Goal: Information Seeking & Learning: Learn about a topic

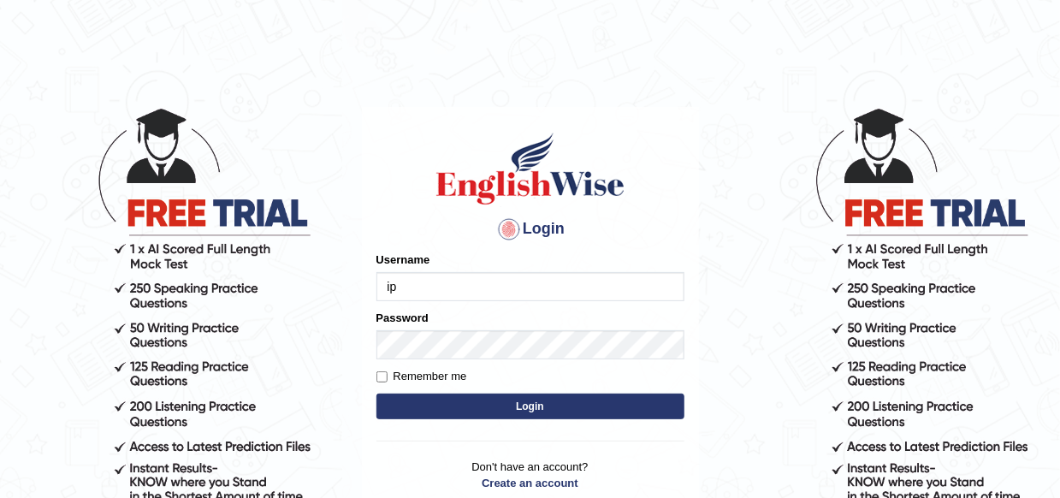
type input "i"
type input "Dipesh Kc"
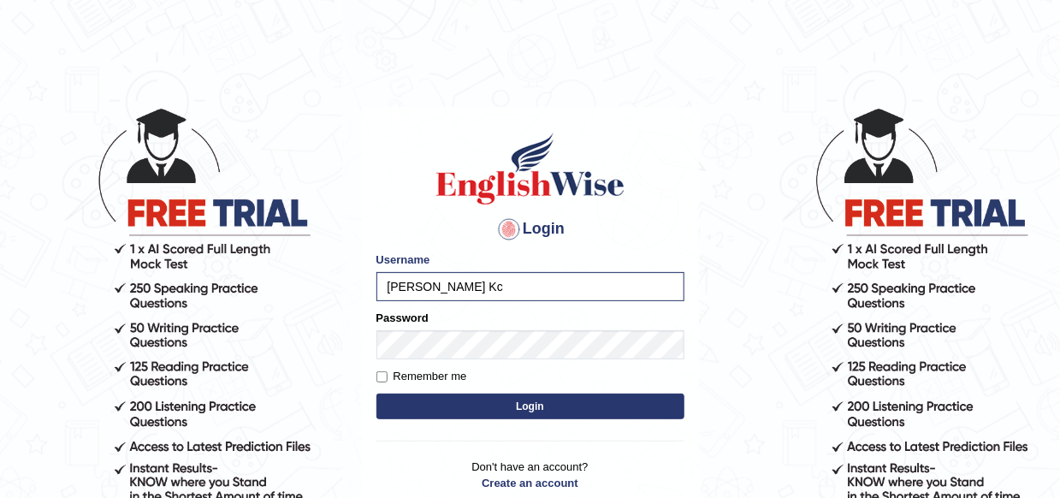
click at [538, 413] on button "Login" at bounding box center [531, 407] width 308 height 26
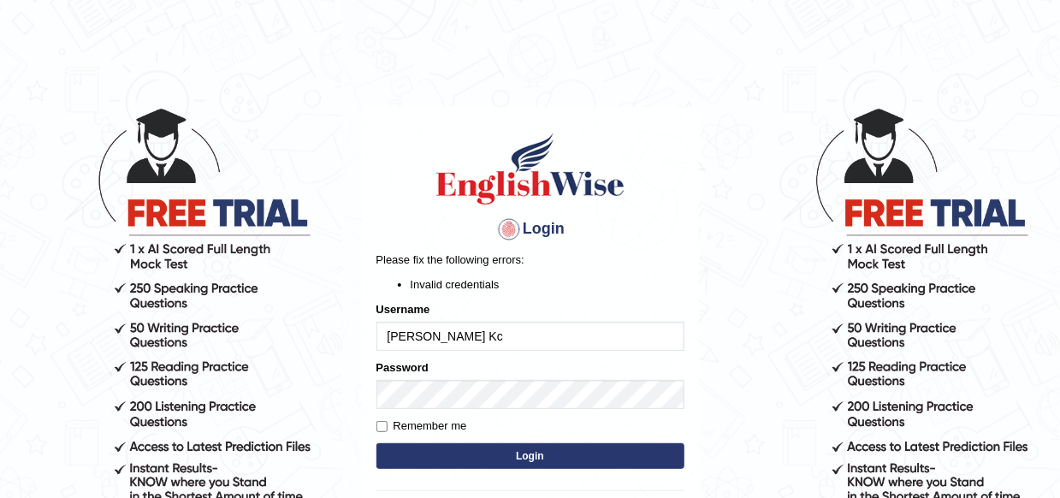
click at [552, 320] on div "Username Dipesh Kc" at bounding box center [531, 326] width 308 height 50
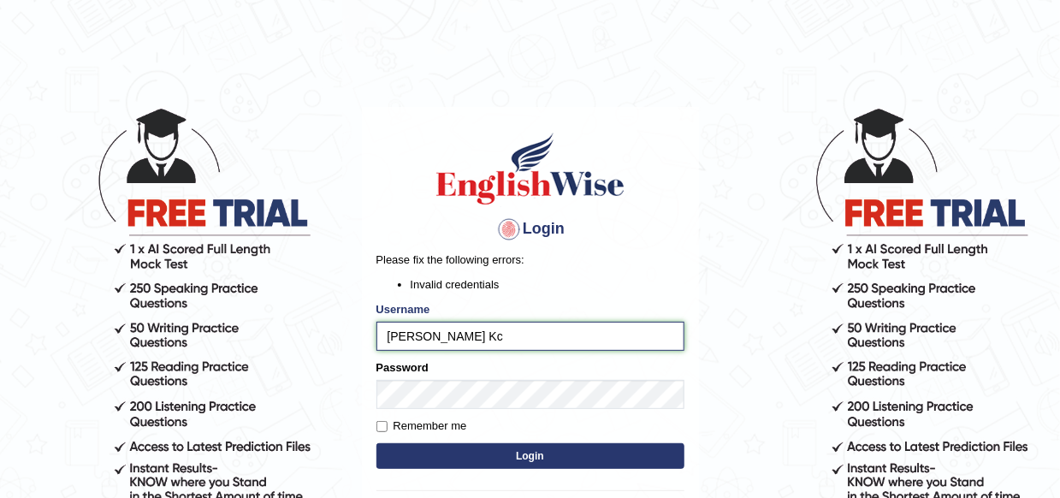
click at [548, 324] on input "Dipesh Kc" at bounding box center [531, 336] width 308 height 29
type input "D"
type input "kcd6979@gmail.com"
click at [539, 451] on button "Login" at bounding box center [531, 456] width 308 height 26
click at [382, 425] on input "Remember me" at bounding box center [382, 426] width 11 height 11
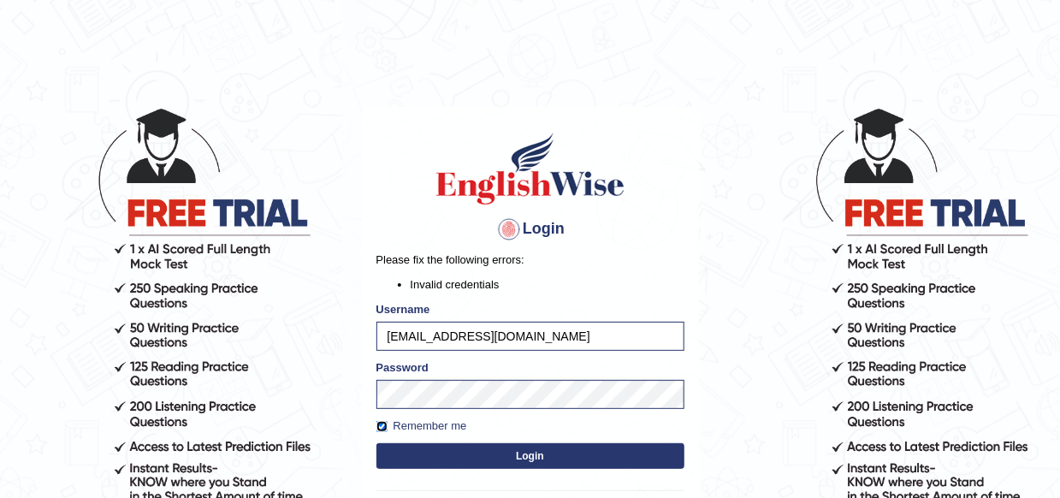
click at [382, 425] on input "Remember me" at bounding box center [382, 426] width 11 height 11
checkbox input "false"
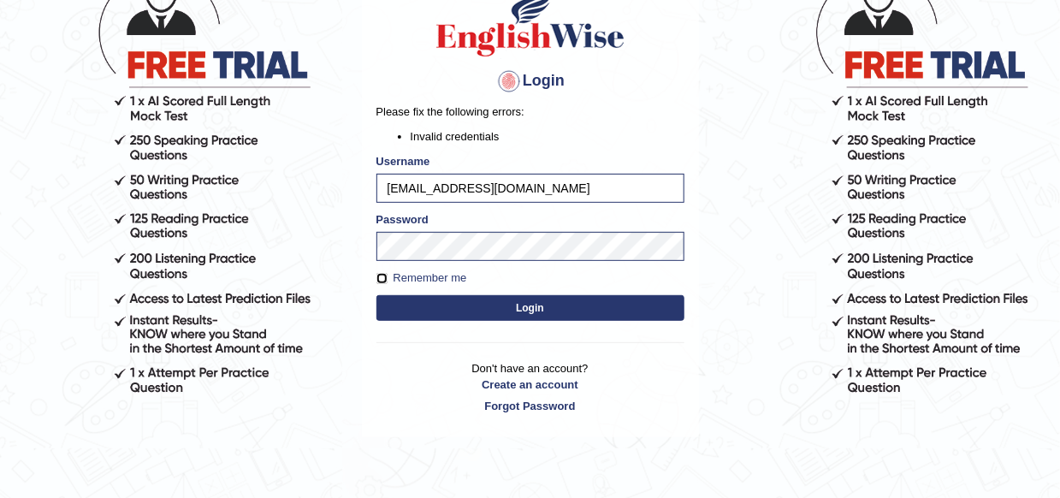
scroll to position [171, 0]
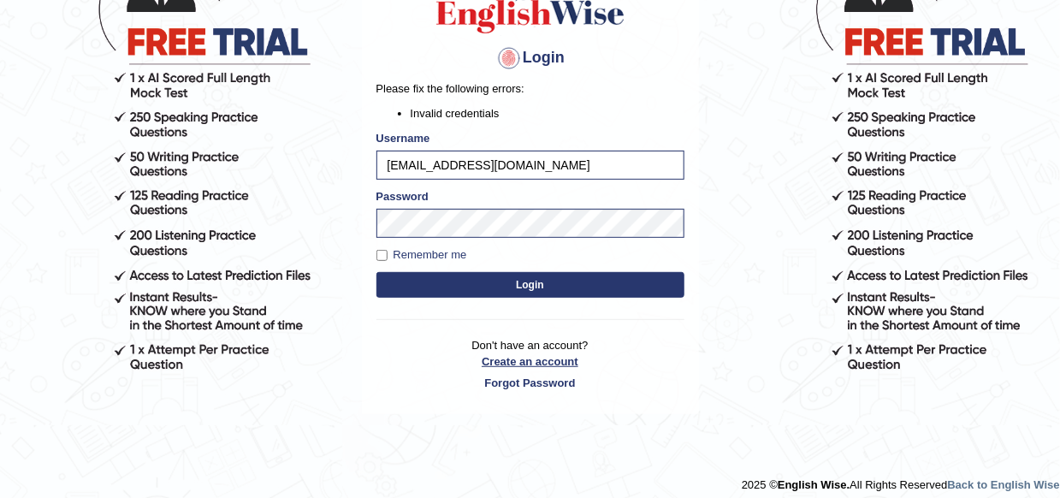
click at [544, 364] on link "Create an account" at bounding box center [531, 361] width 308 height 16
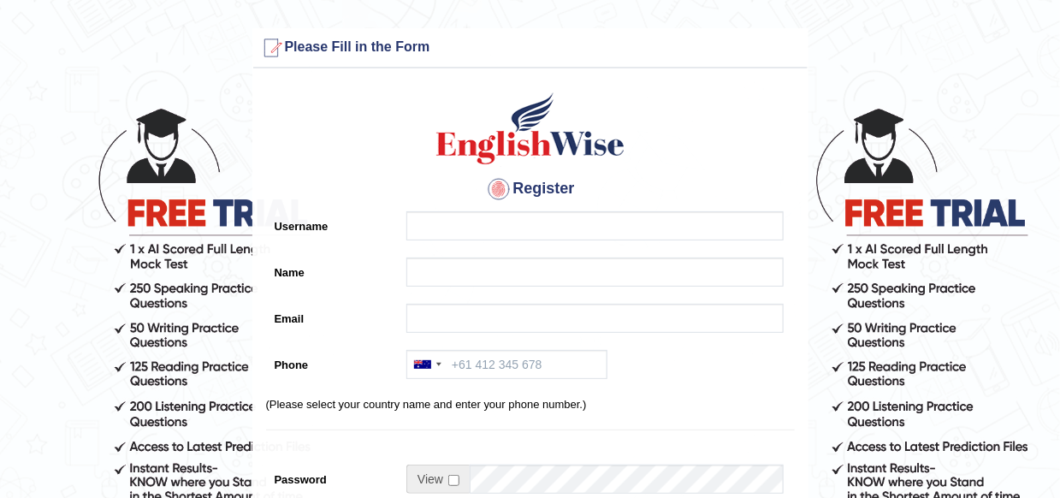
scroll to position [86, 0]
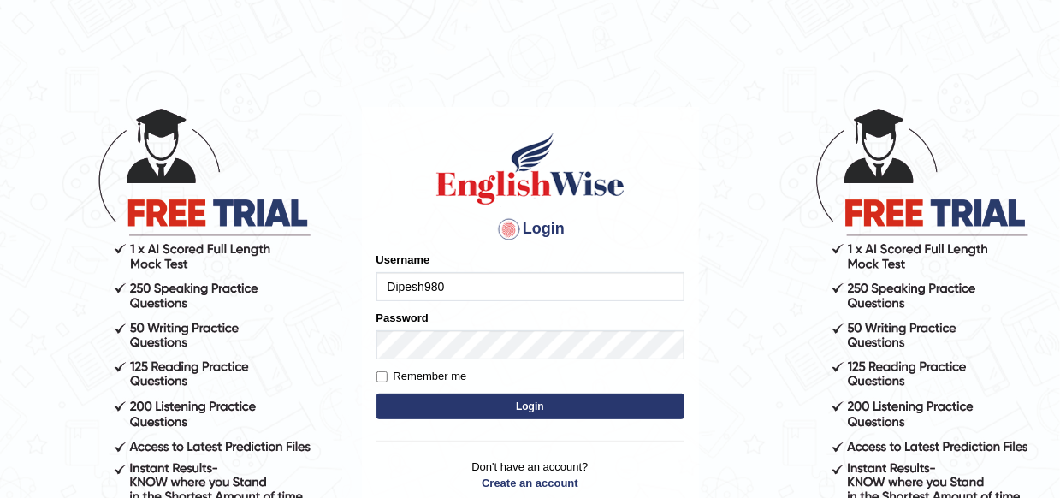
type input "Dipesh980"
click at [627, 410] on button "Login" at bounding box center [531, 407] width 308 height 26
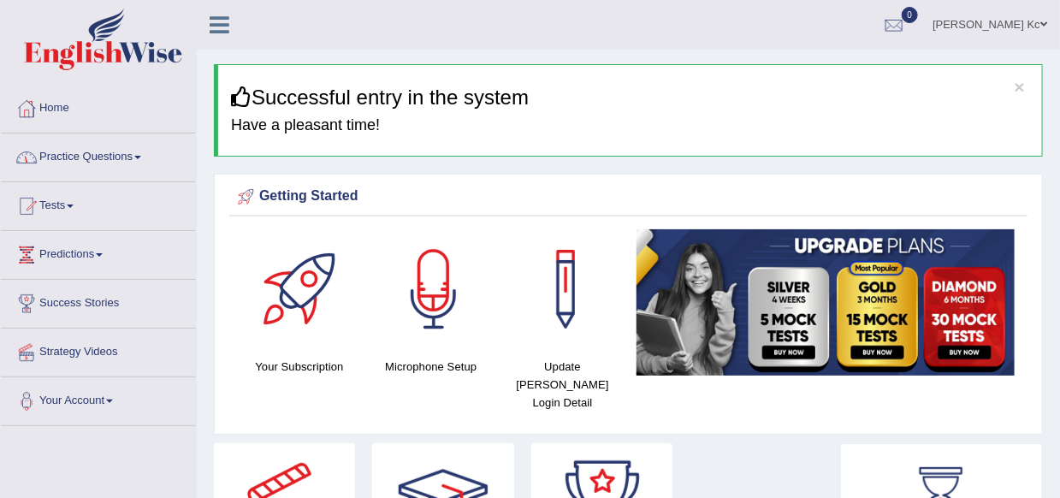
click at [126, 175] on link "Practice Questions" at bounding box center [98, 155] width 195 height 43
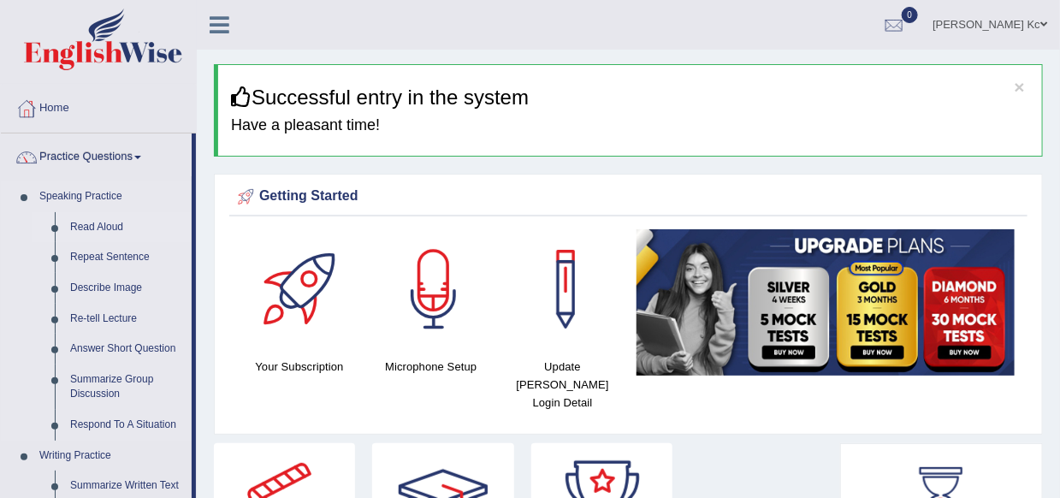
click at [105, 220] on link "Read Aloud" at bounding box center [126, 227] width 129 height 31
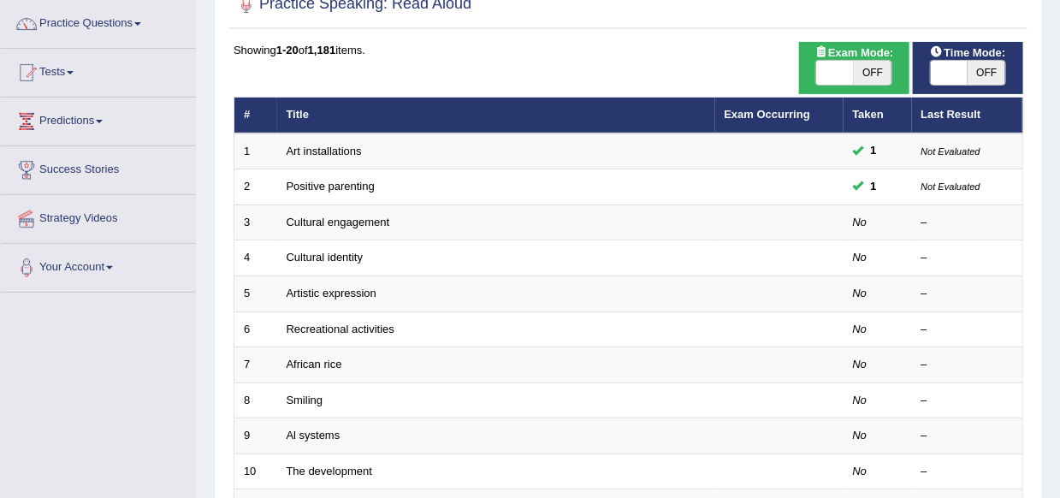
scroll to position [119, 0]
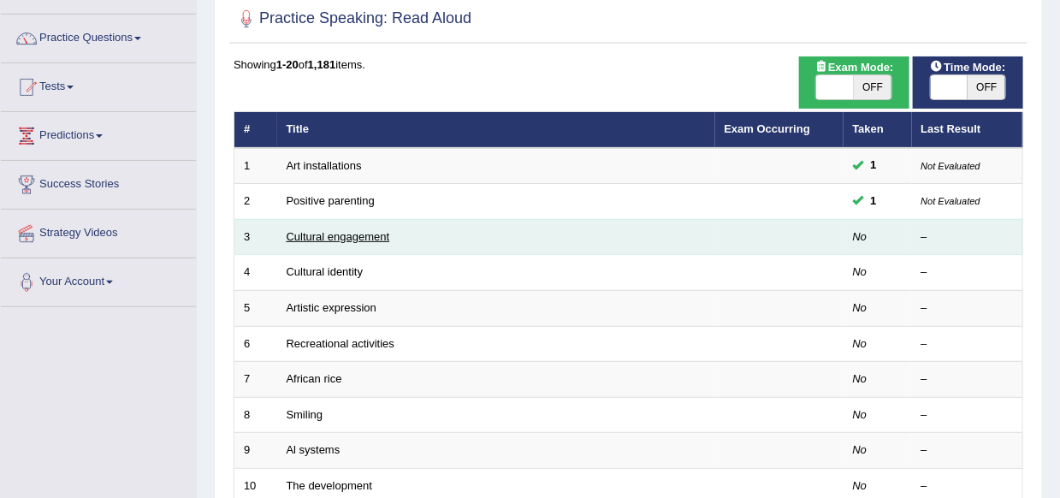
click at [367, 238] on link "Cultural engagement" at bounding box center [339, 236] width 104 height 13
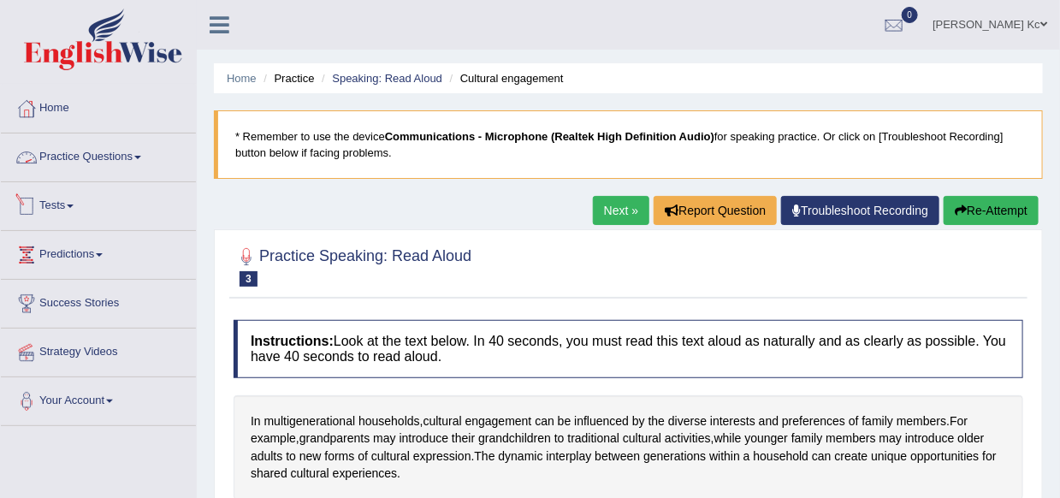
click at [89, 158] on link "Practice Questions" at bounding box center [98, 155] width 195 height 43
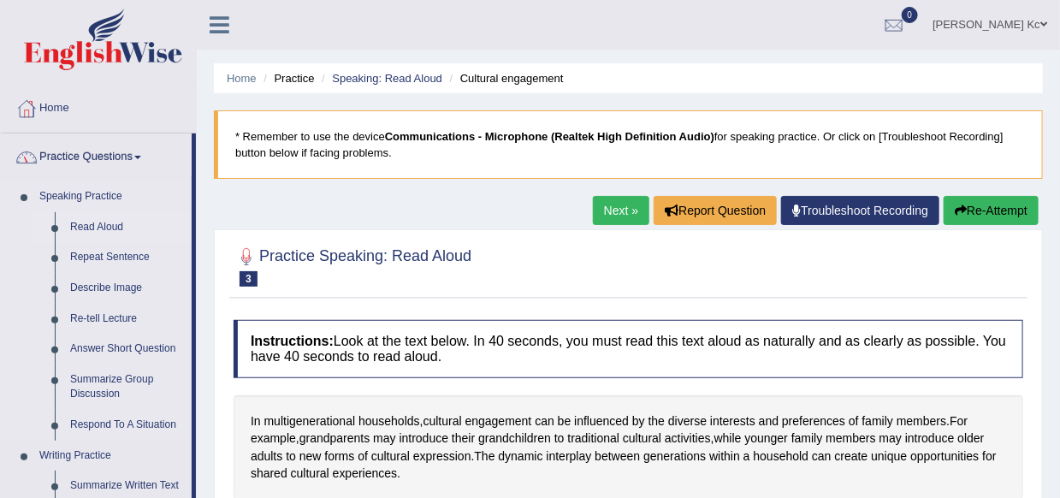
click at [95, 225] on link "Read Aloud" at bounding box center [126, 227] width 129 height 31
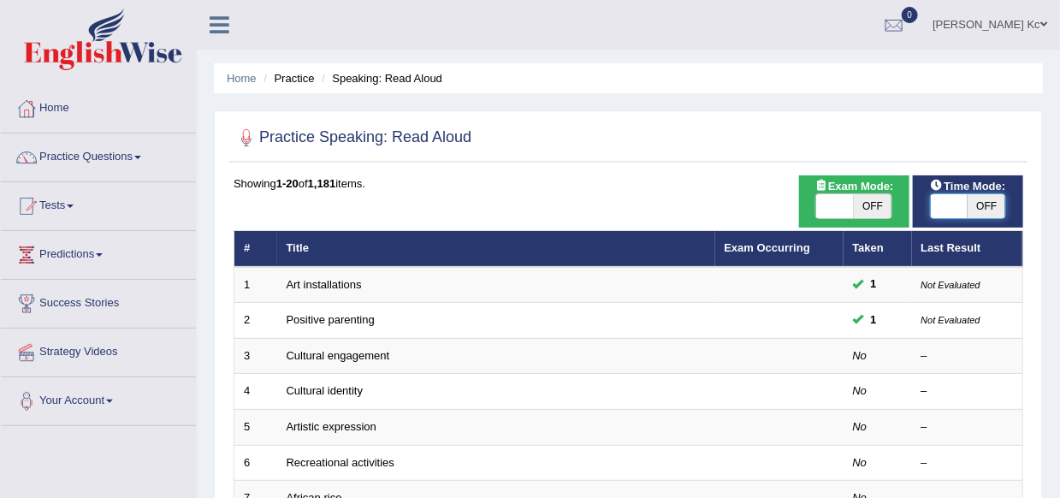
click at [947, 212] on span at bounding box center [950, 206] width 38 height 24
checkbox input "true"
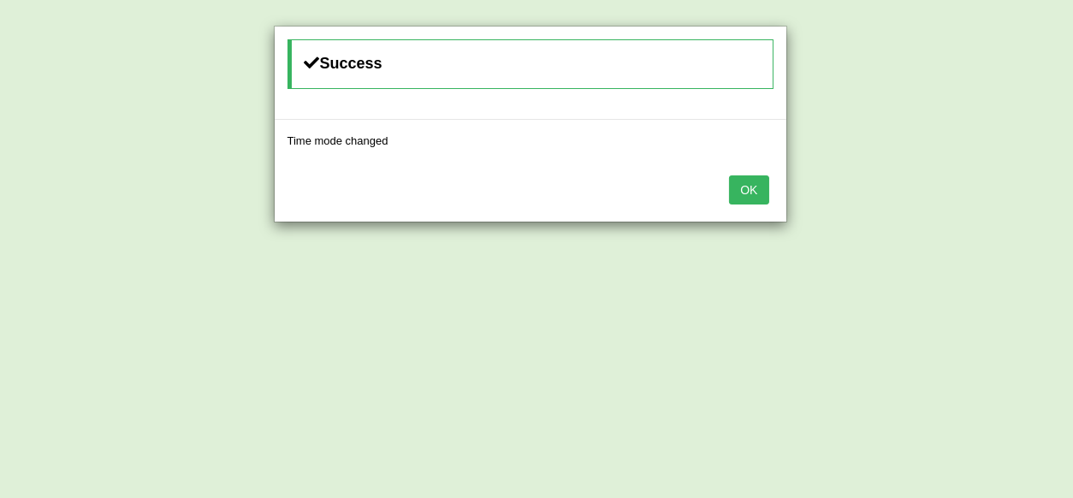
click at [745, 192] on button "OK" at bounding box center [748, 189] width 39 height 29
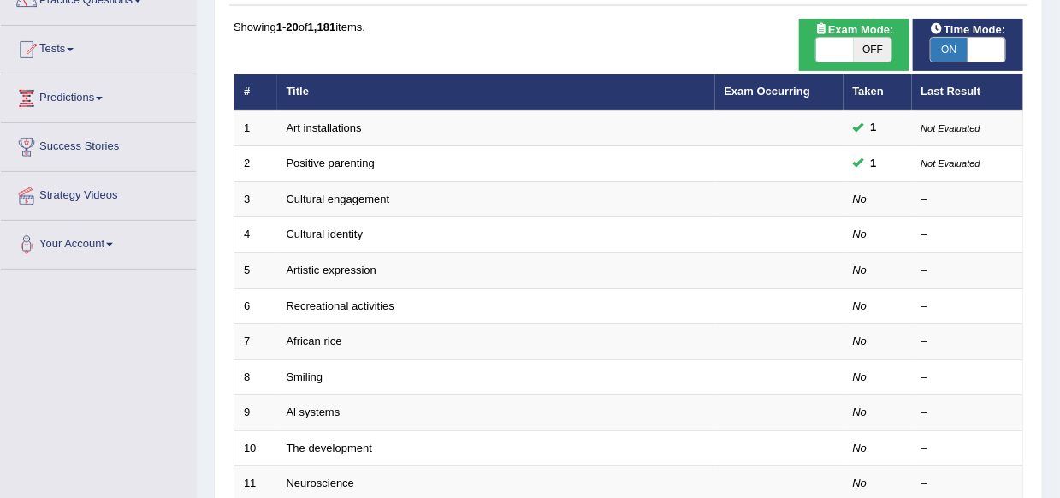
scroll to position [171, 0]
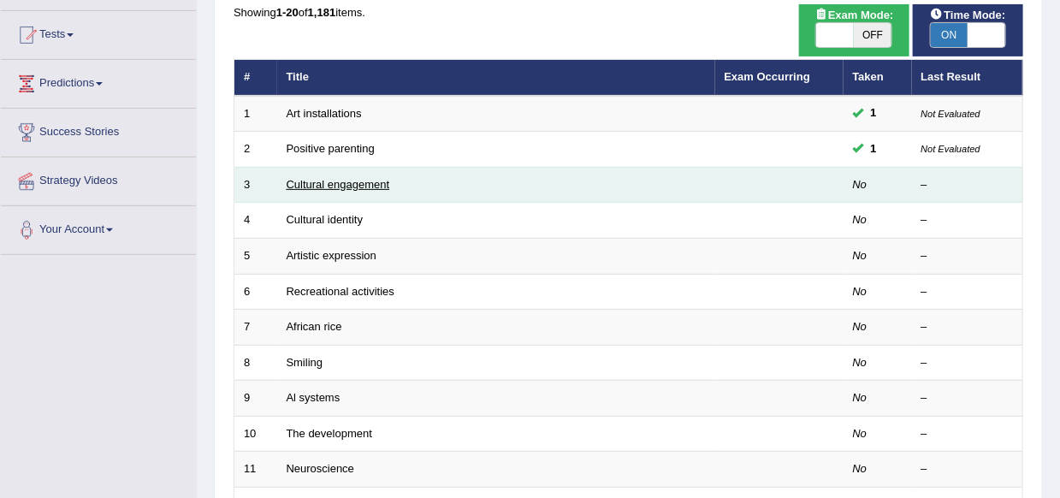
click at [332, 187] on link "Cultural engagement" at bounding box center [339, 184] width 104 height 13
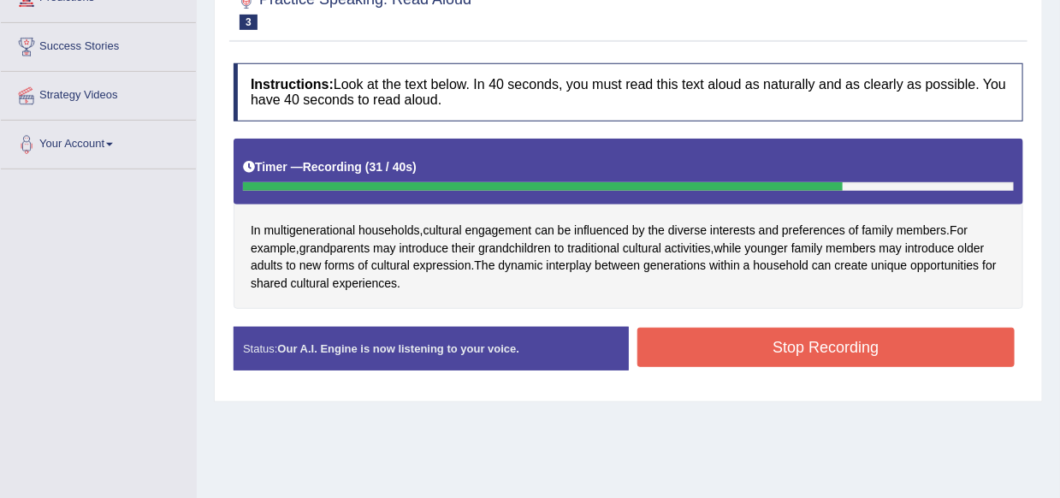
click at [870, 348] on button "Stop Recording" at bounding box center [827, 347] width 378 height 39
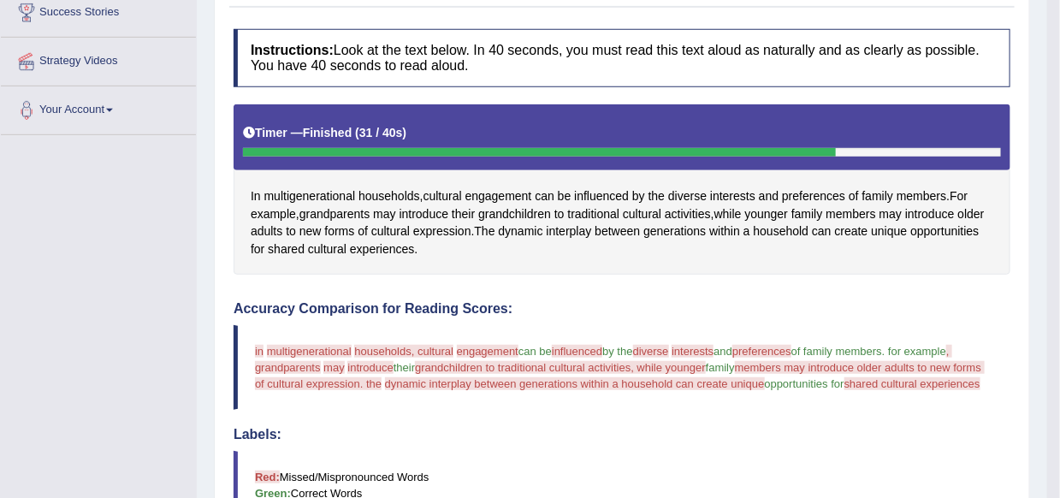
scroll to position [257, 0]
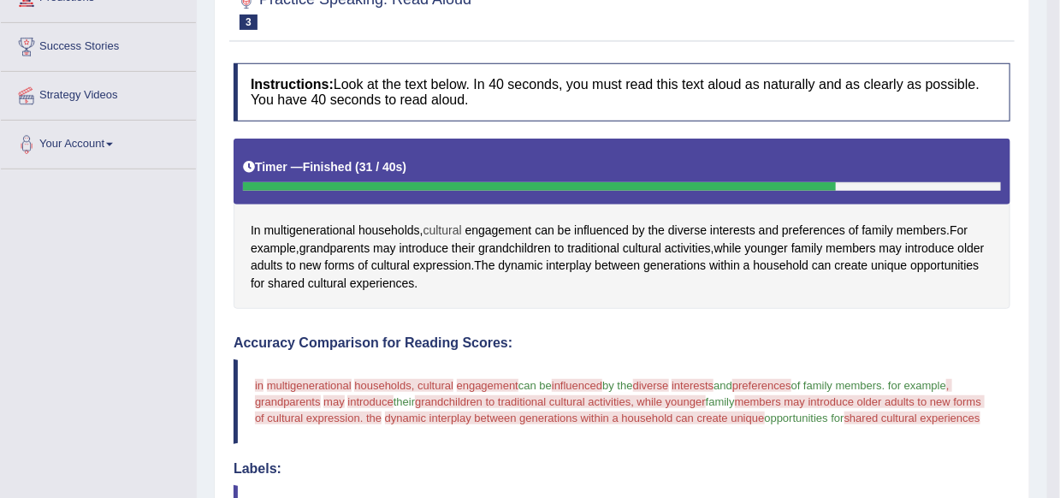
click at [439, 229] on span "cultural" at bounding box center [443, 231] width 39 height 18
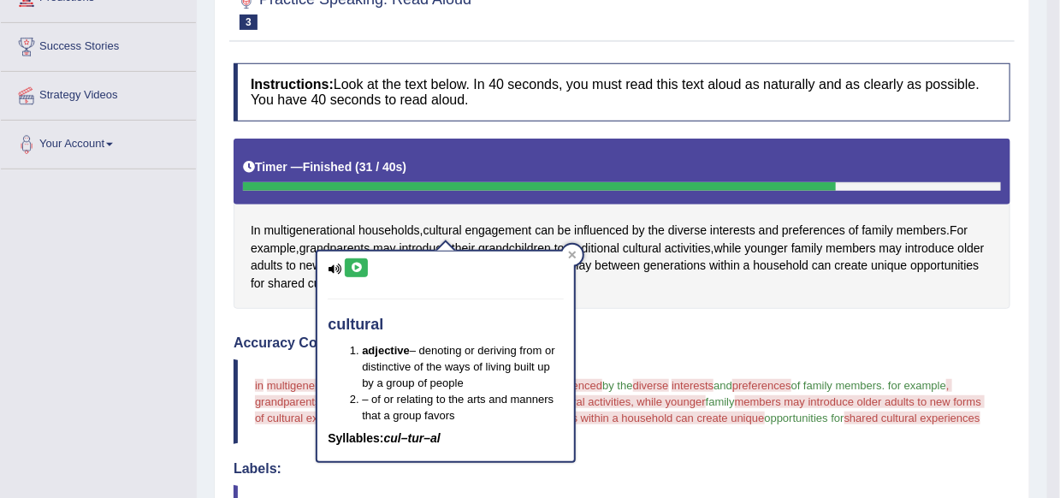
click at [353, 267] on icon at bounding box center [356, 268] width 13 height 10
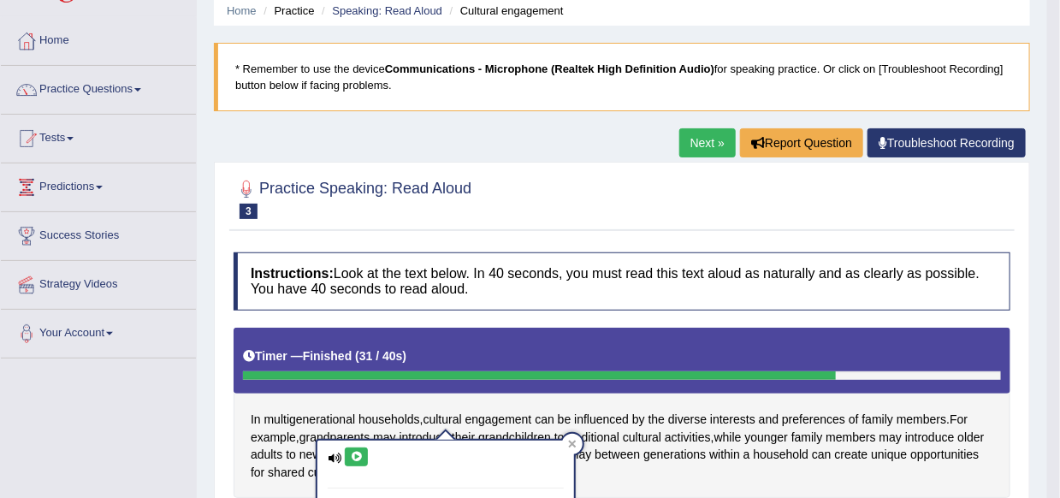
scroll to position [0, 0]
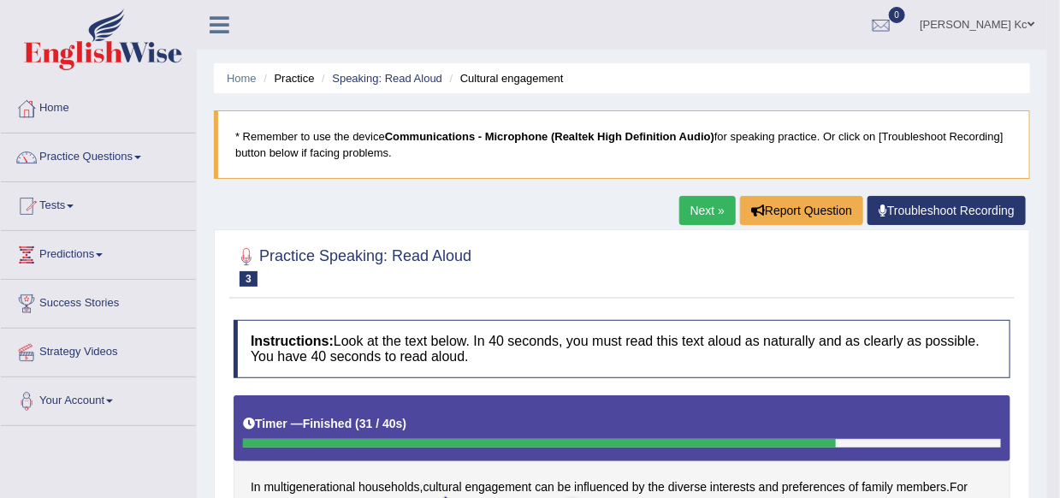
click at [700, 216] on link "Next »" at bounding box center [708, 210] width 56 height 29
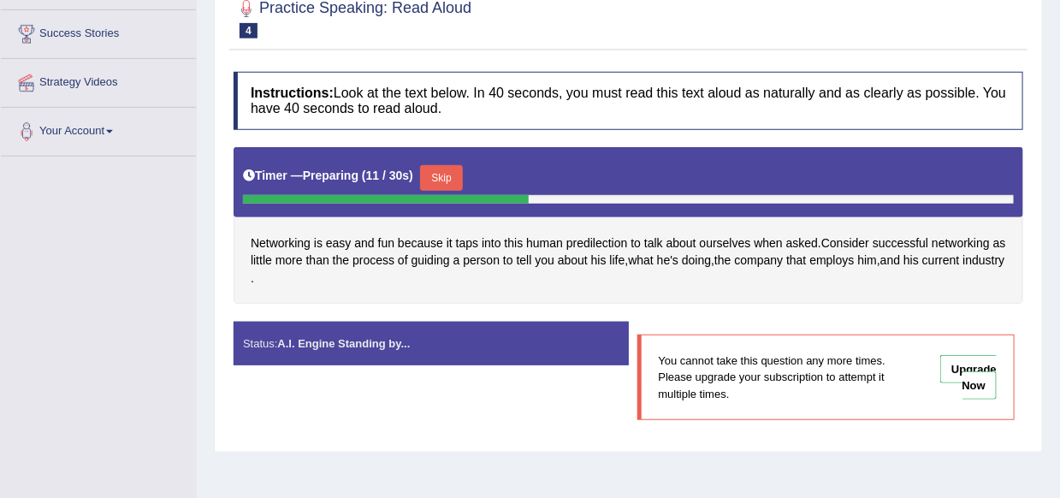
scroll to position [86, 0]
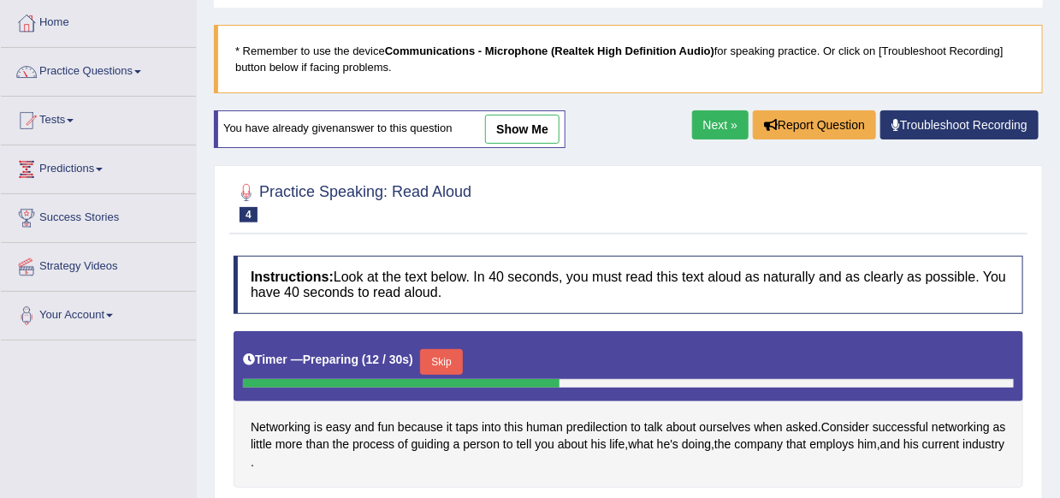
click at [720, 134] on link "Next »" at bounding box center [720, 124] width 56 height 29
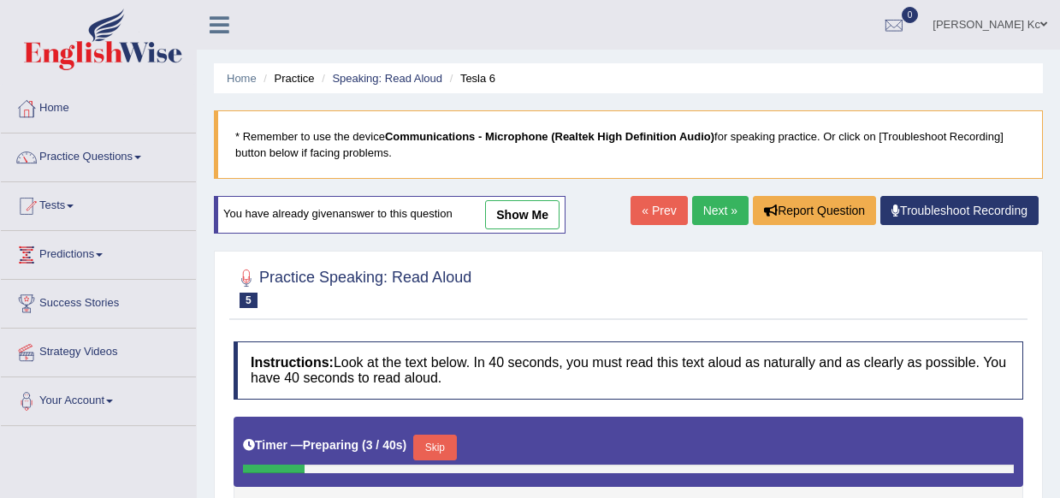
click at [714, 196] on link "Next »" at bounding box center [720, 210] width 56 height 29
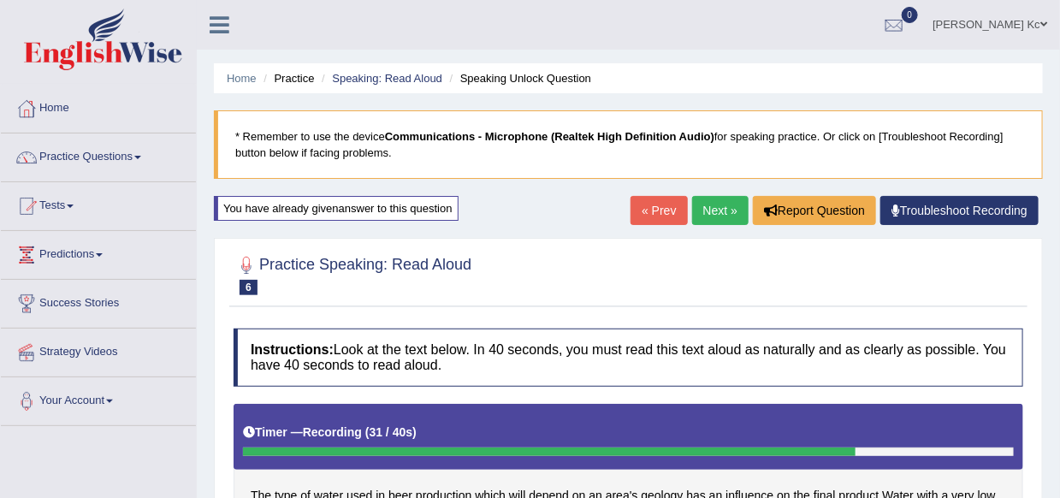
click at [731, 205] on link "Next »" at bounding box center [720, 210] width 56 height 29
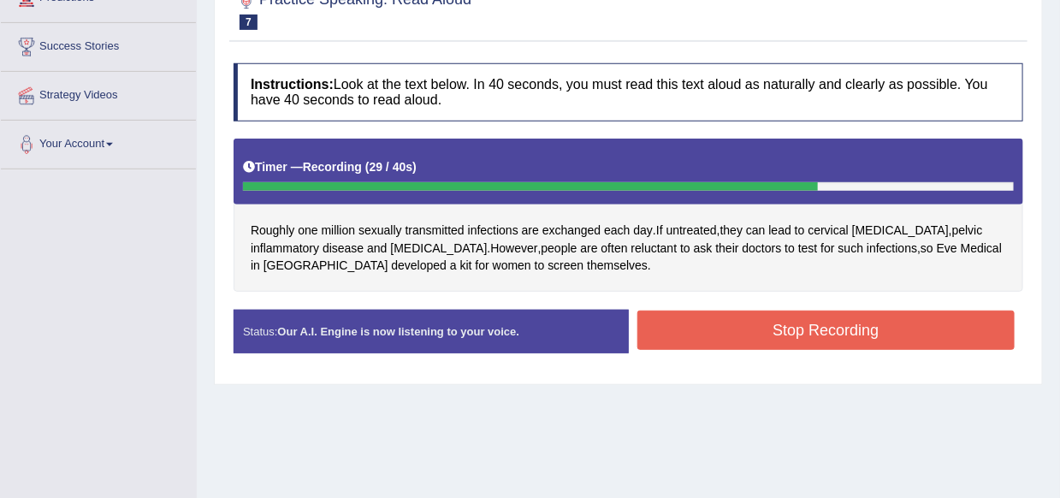
click at [783, 332] on button "Stop Recording" at bounding box center [827, 330] width 378 height 39
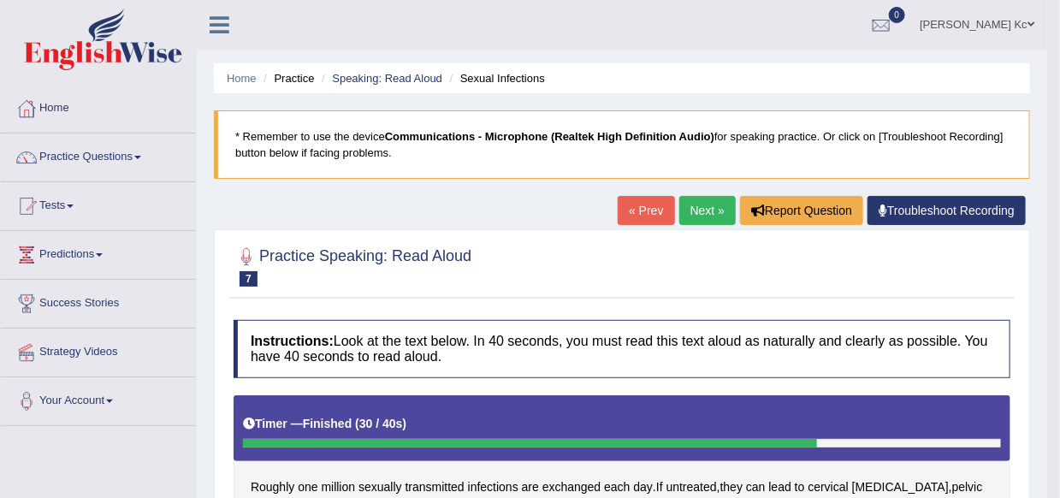
click at [703, 213] on link "Next »" at bounding box center [708, 210] width 56 height 29
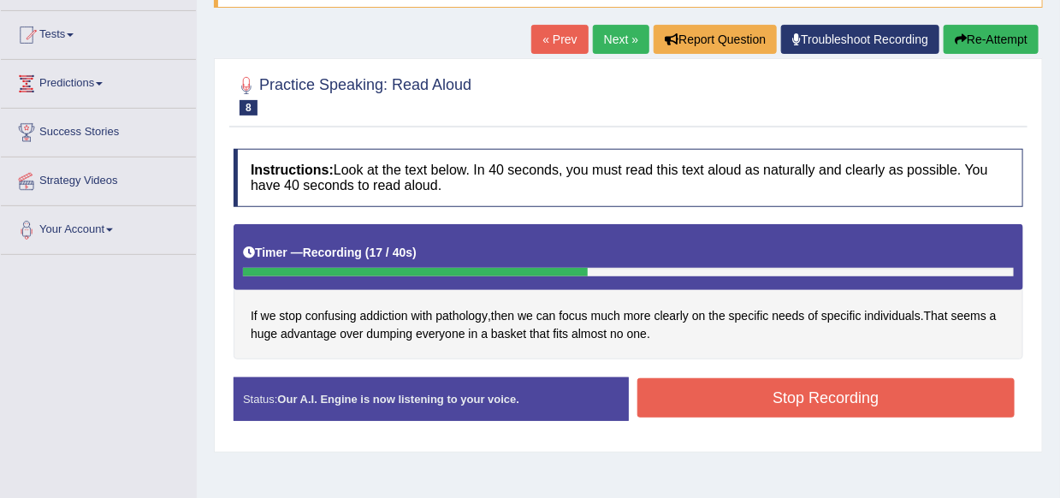
click at [773, 390] on button "Stop Recording" at bounding box center [827, 397] width 378 height 39
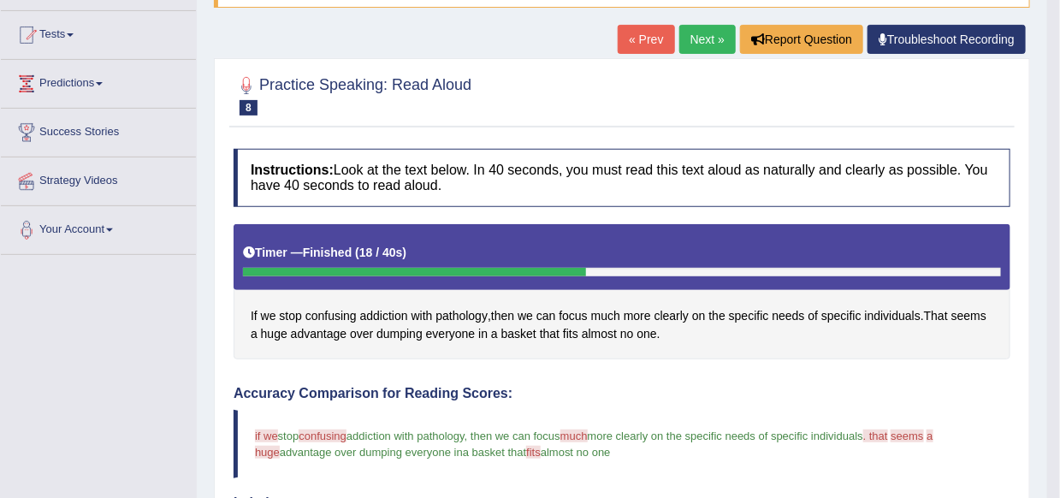
scroll to position [257, 0]
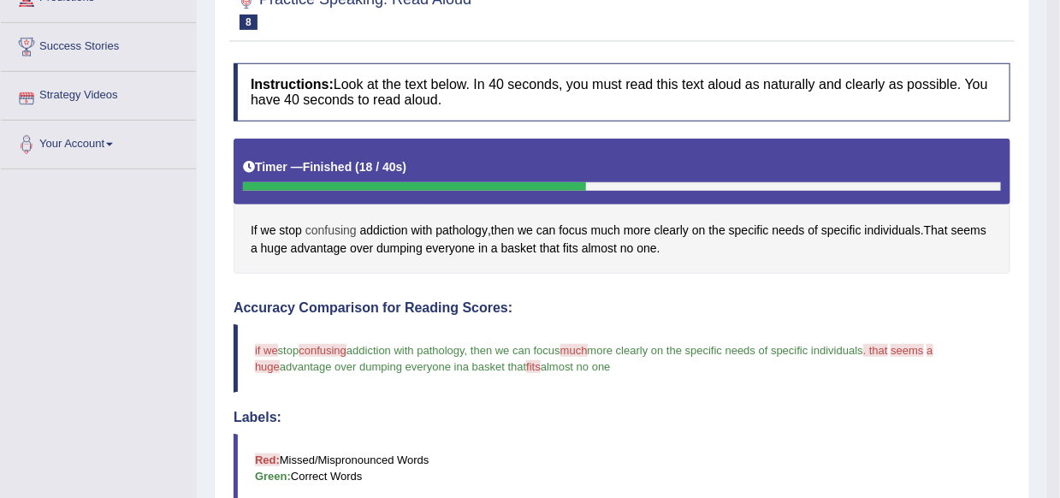
click at [339, 233] on span "confusing" at bounding box center [331, 231] width 51 height 18
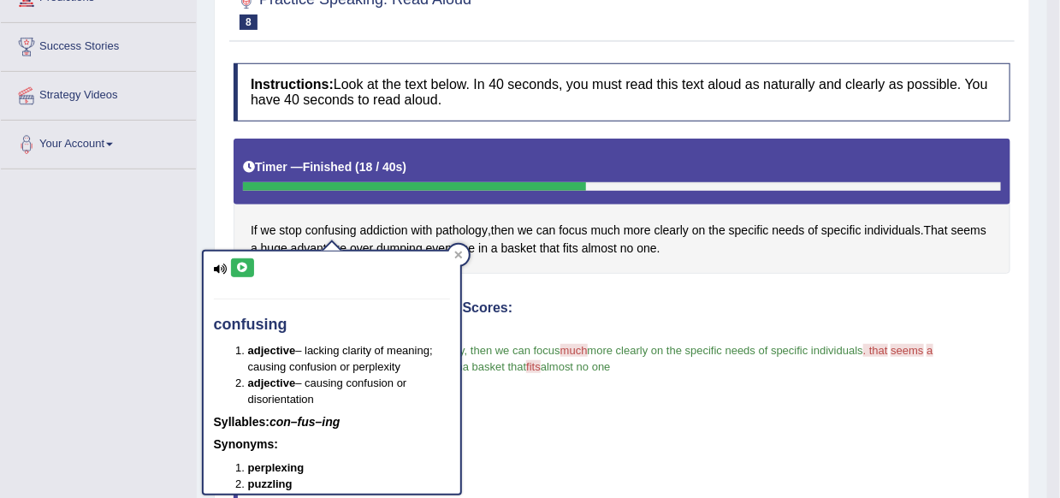
click at [233, 268] on button at bounding box center [242, 267] width 23 height 19
click at [458, 258] on div at bounding box center [458, 255] width 21 height 21
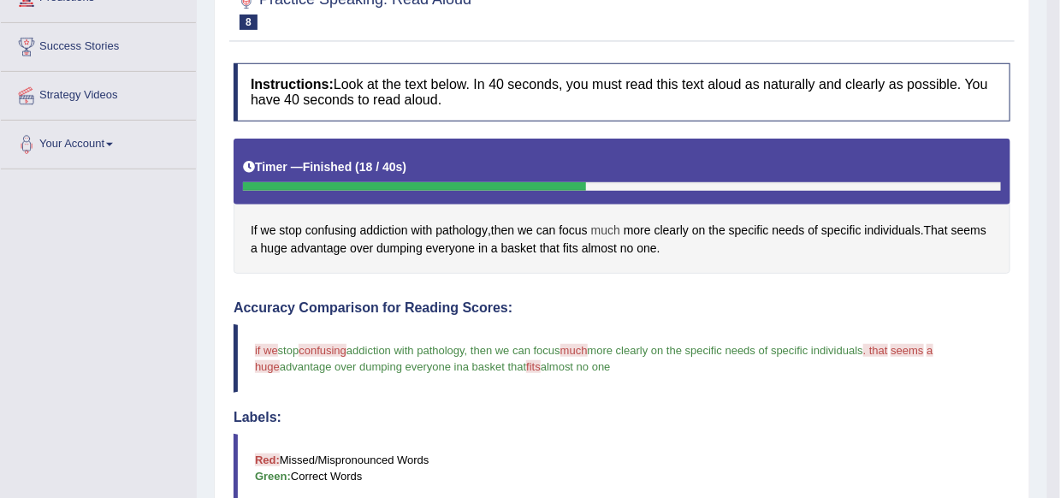
click at [603, 232] on span "much" at bounding box center [605, 231] width 29 height 18
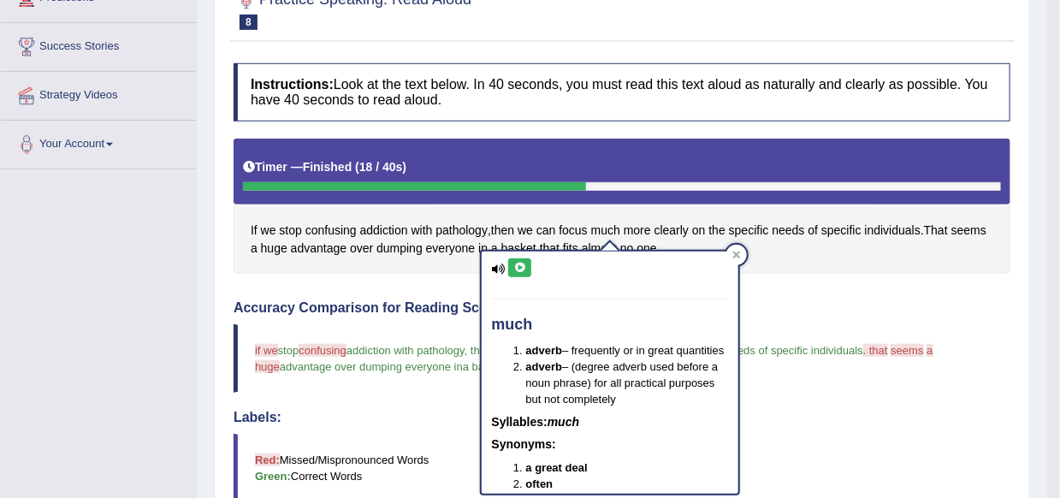
click at [517, 273] on button at bounding box center [519, 267] width 23 height 19
click at [744, 253] on div at bounding box center [737, 255] width 21 height 21
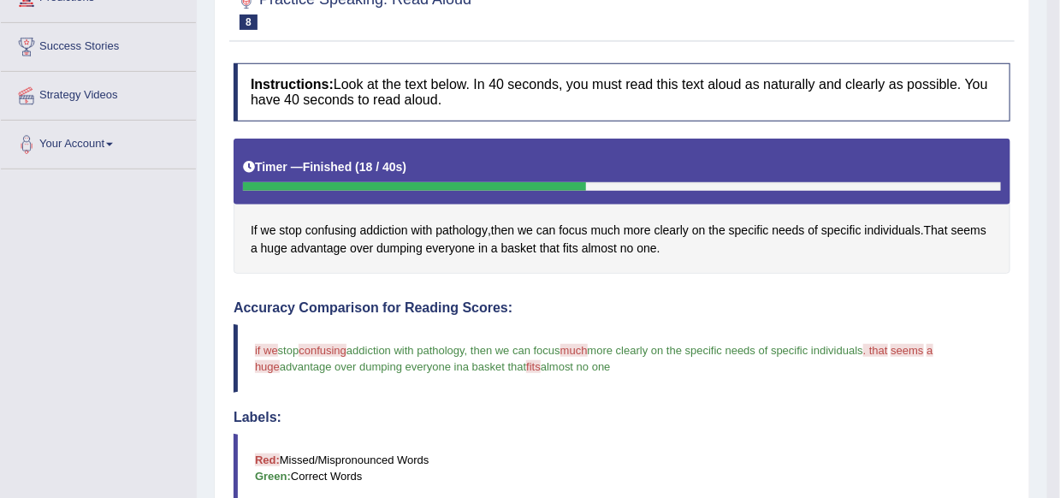
click at [994, 233] on div "If we stop confusing addiction with pathology , then we can focus much more cle…" at bounding box center [622, 207] width 777 height 136
click at [978, 228] on span "seems" at bounding box center [969, 231] width 35 height 18
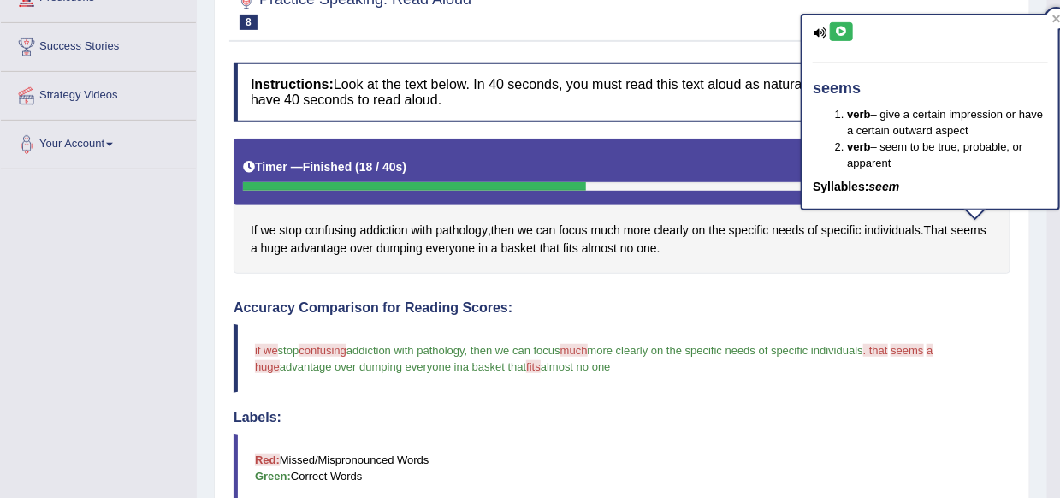
click at [845, 34] on icon at bounding box center [841, 32] width 13 height 10
click at [569, 247] on span "fits" at bounding box center [570, 249] width 15 height 18
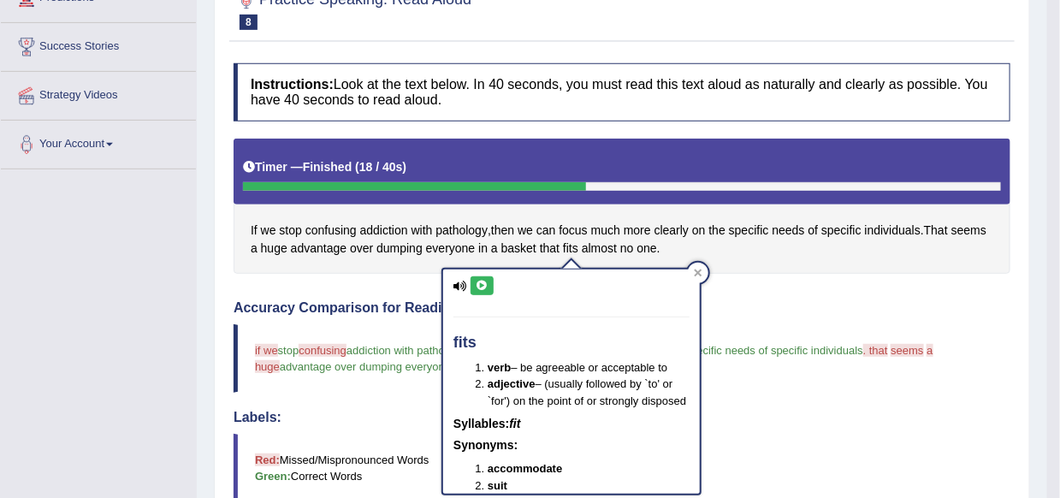
click at [484, 286] on icon at bounding box center [482, 286] width 13 height 10
click at [702, 274] on icon at bounding box center [698, 273] width 9 height 9
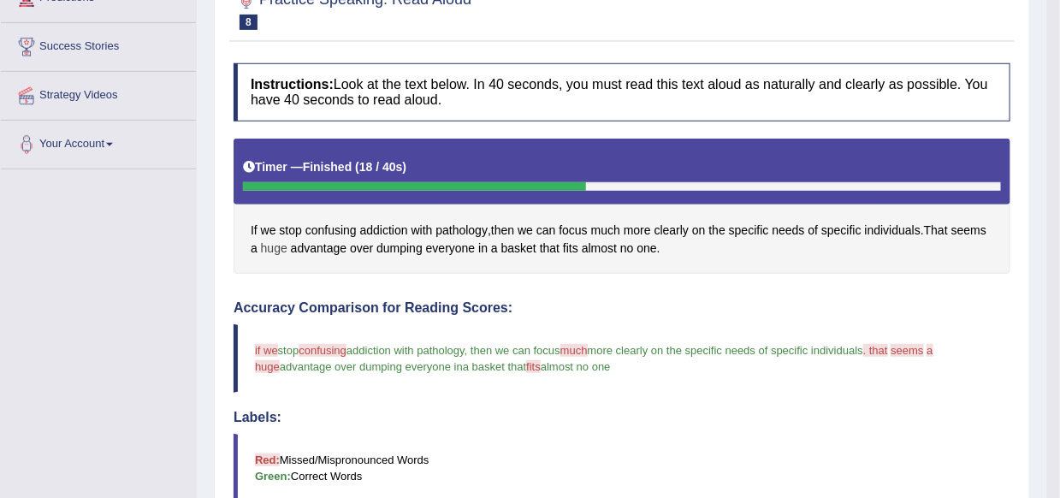
click at [276, 251] on span "huge" at bounding box center [274, 249] width 27 height 18
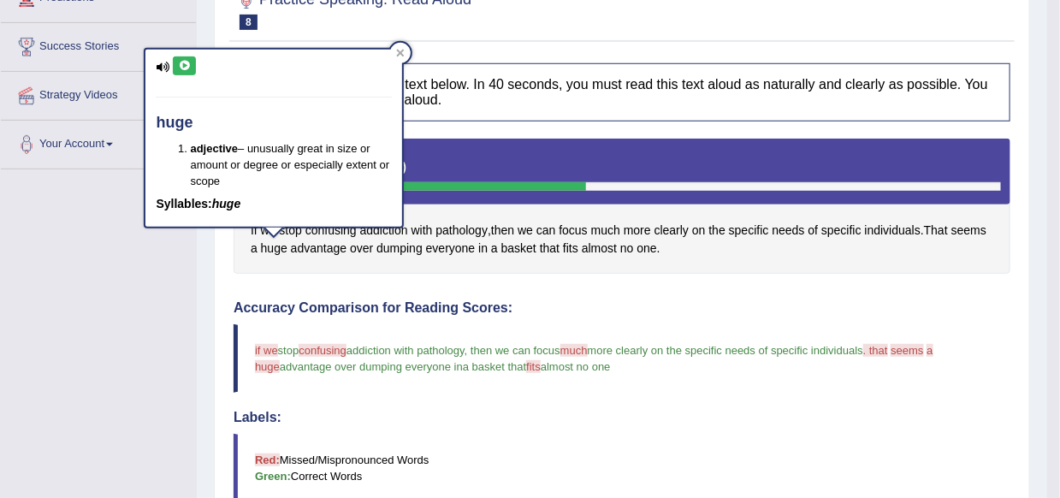
click at [187, 65] on icon at bounding box center [184, 66] width 13 height 10
click at [400, 53] on icon at bounding box center [401, 54] width 8 height 8
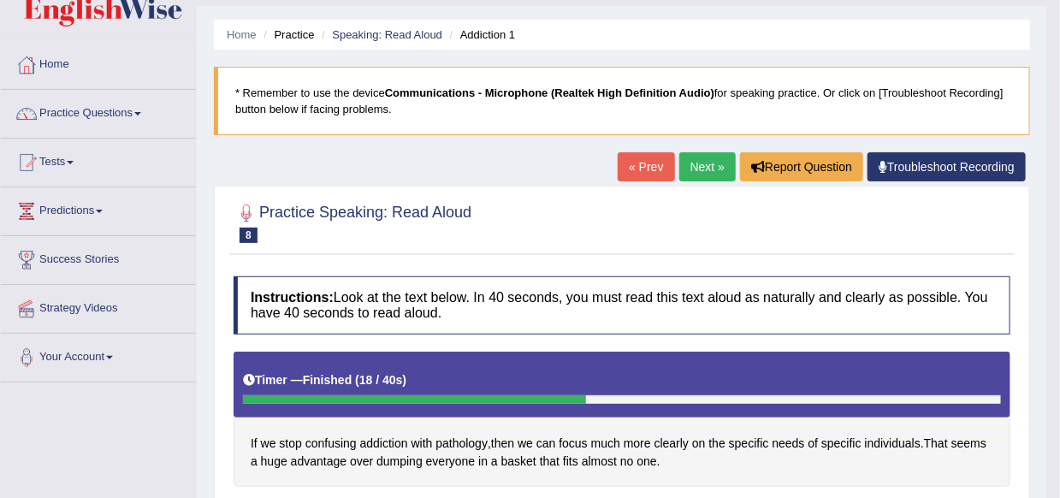
scroll to position [0, 0]
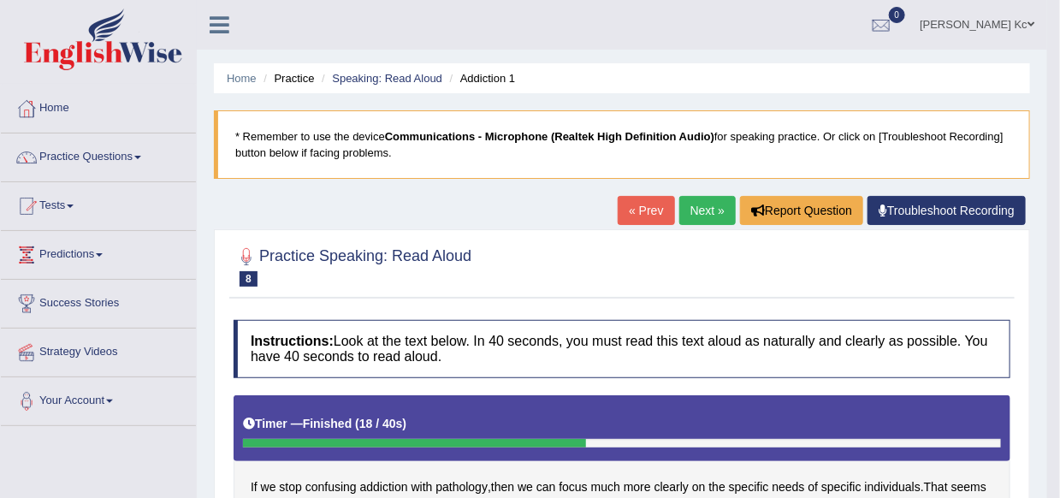
click at [710, 220] on link "Next »" at bounding box center [708, 210] width 56 height 29
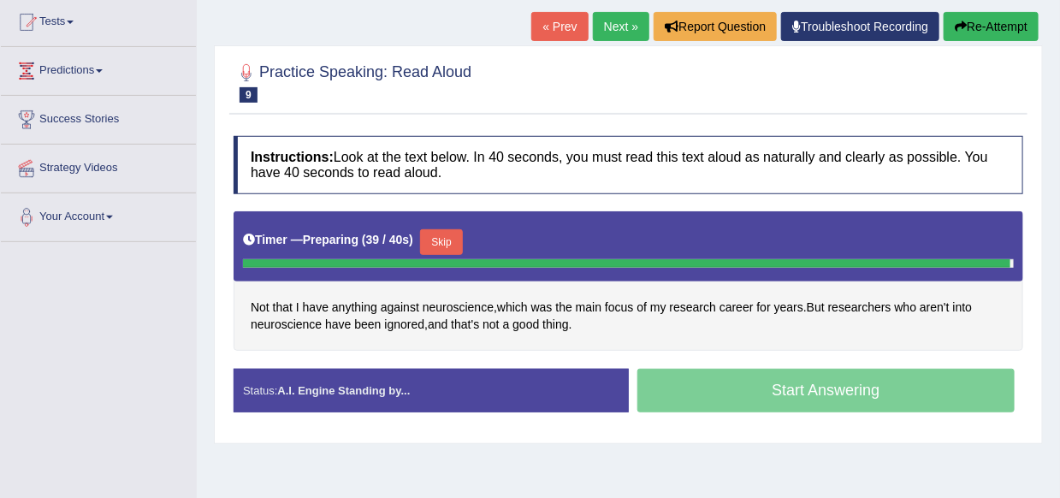
scroll to position [171, 0]
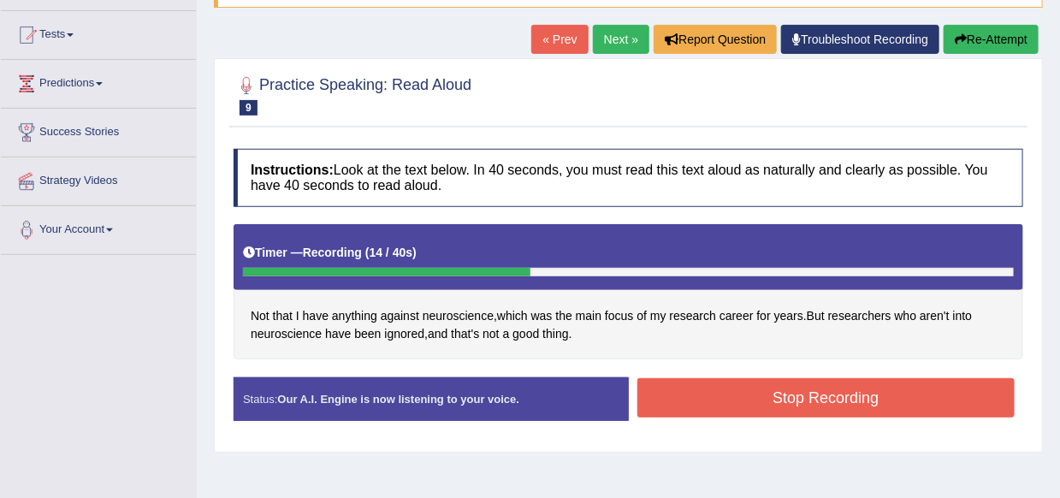
click at [643, 396] on button "Stop Recording" at bounding box center [827, 397] width 378 height 39
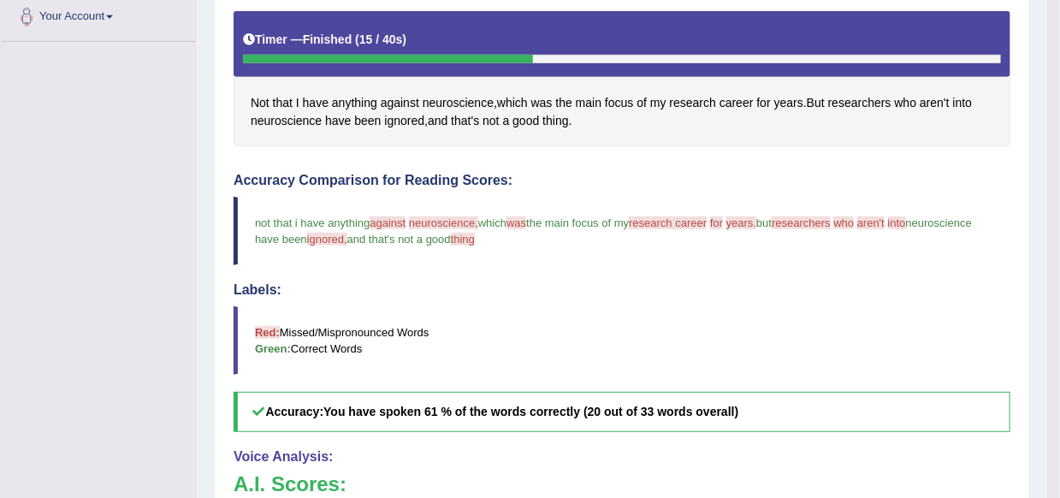
scroll to position [342, 0]
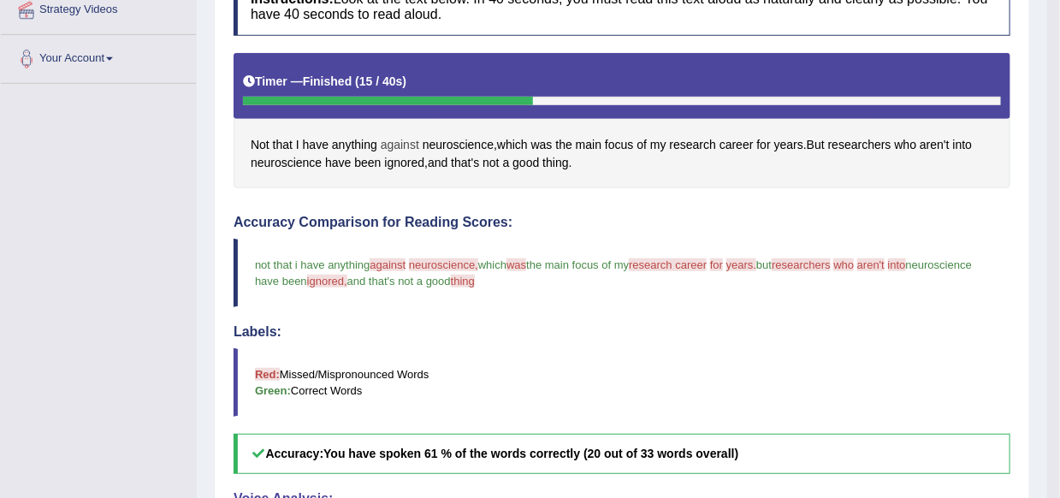
click at [407, 144] on span "against" at bounding box center [400, 145] width 39 height 18
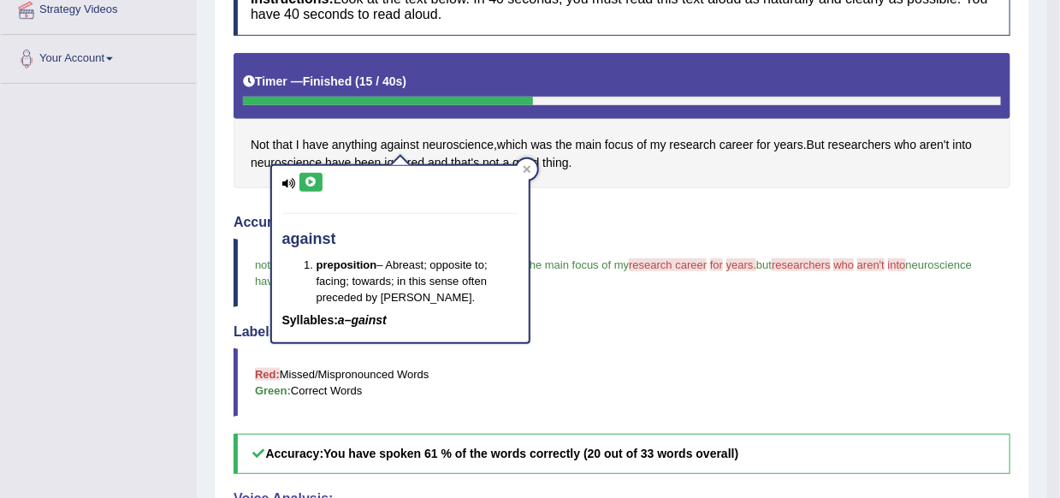
click at [300, 187] on button at bounding box center [311, 182] width 23 height 19
click at [532, 165] on div at bounding box center [527, 169] width 21 height 21
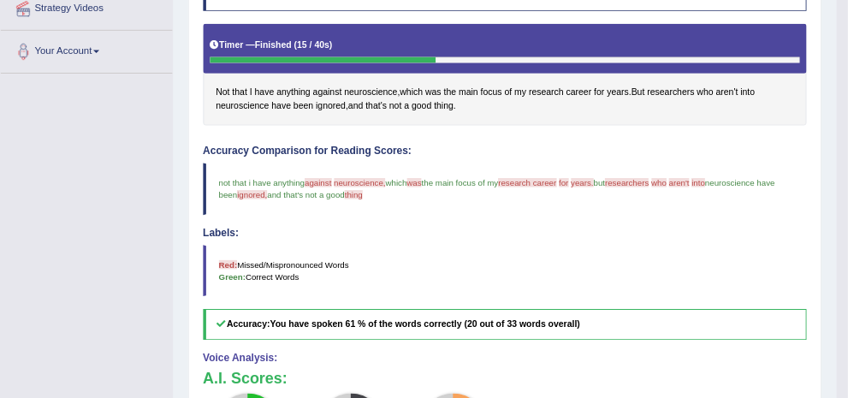
scroll to position [342, 0]
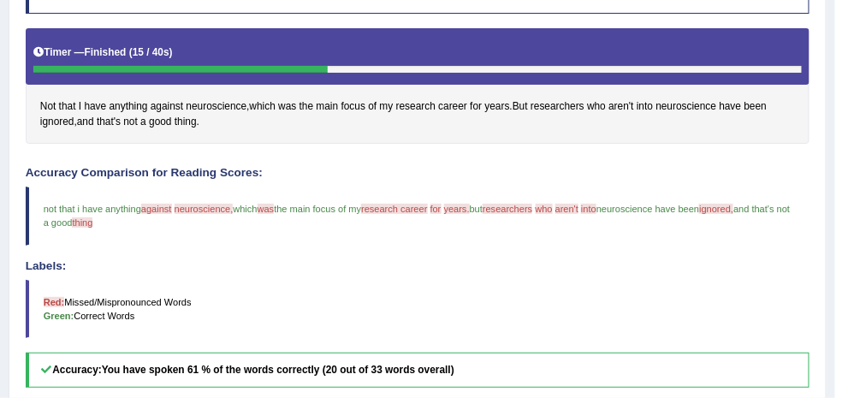
drag, startPoint x: 1039, startPoint y: 0, endPoint x: 533, endPoint y: 283, distance: 579.8
click at [533, 283] on blockquote "Red: Missed/Mispronounced Words Green: Correct Words" at bounding box center [418, 309] width 785 height 58
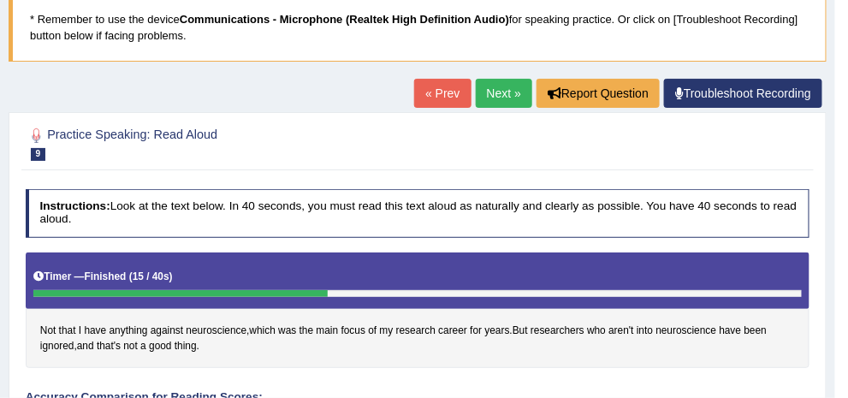
scroll to position [68, 0]
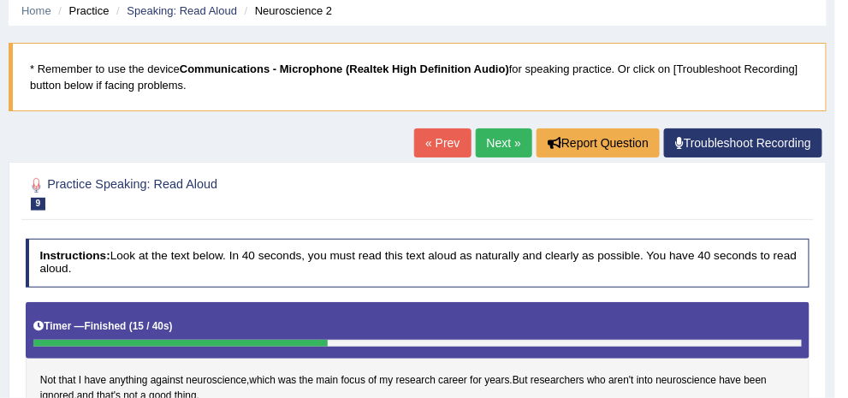
click at [509, 151] on link "Next »" at bounding box center [504, 142] width 56 height 29
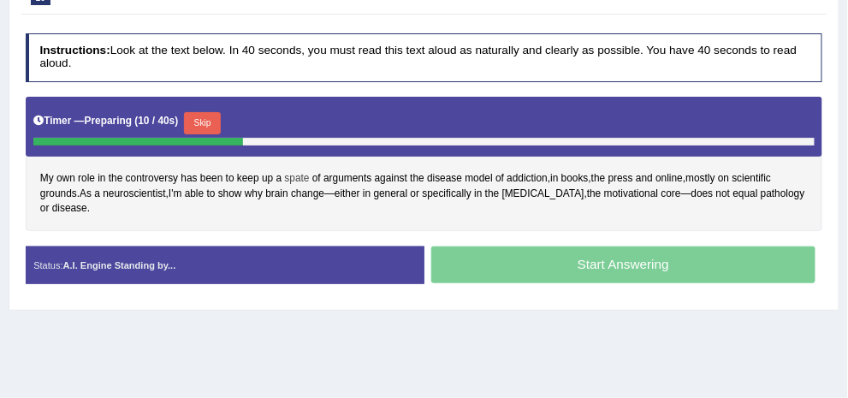
click at [310, 175] on span "spate" at bounding box center [297, 178] width 25 height 15
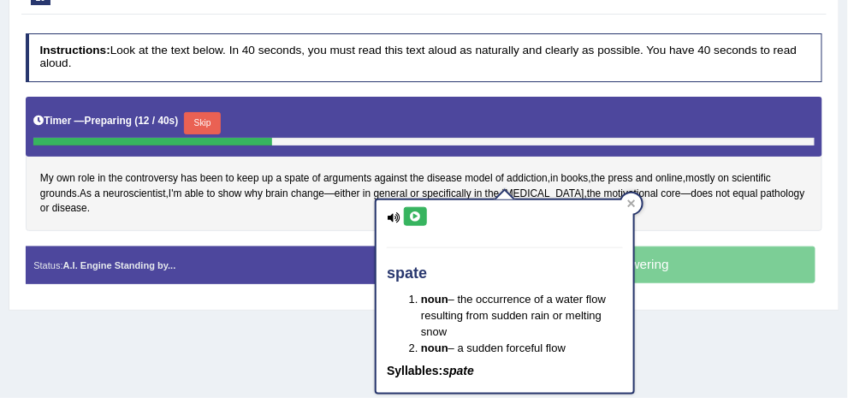
click at [414, 211] on icon at bounding box center [415, 216] width 13 height 10
click at [633, 205] on icon at bounding box center [632, 203] width 8 height 8
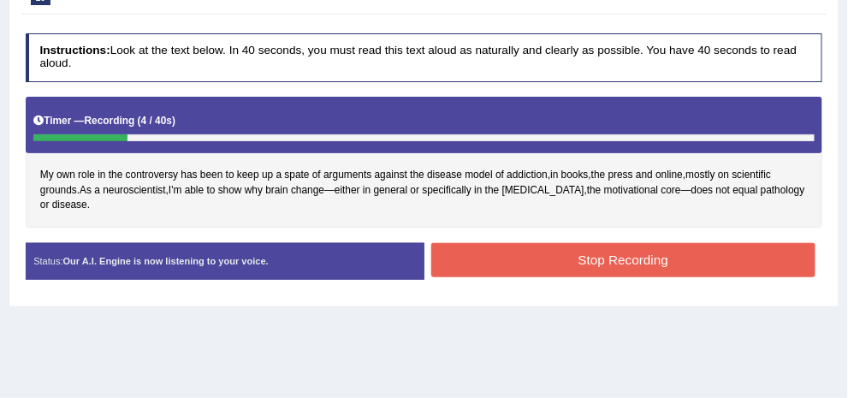
click at [609, 252] on button "Stop Recording" at bounding box center [623, 259] width 384 height 33
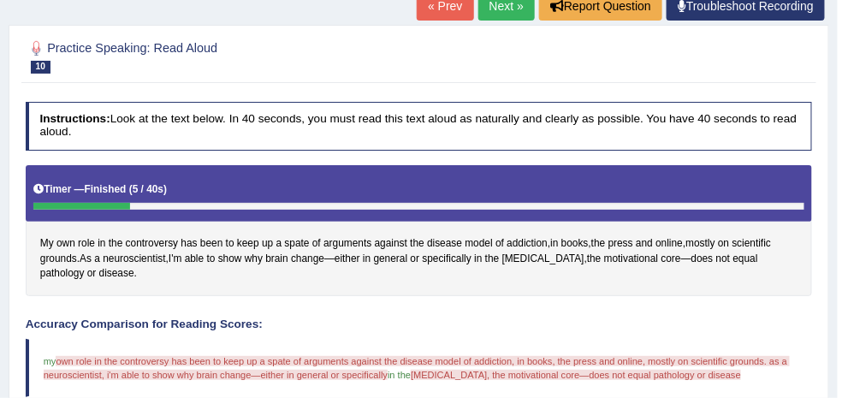
scroll to position [205, 0]
click at [434, 3] on link "« Prev" at bounding box center [445, 5] width 56 height 29
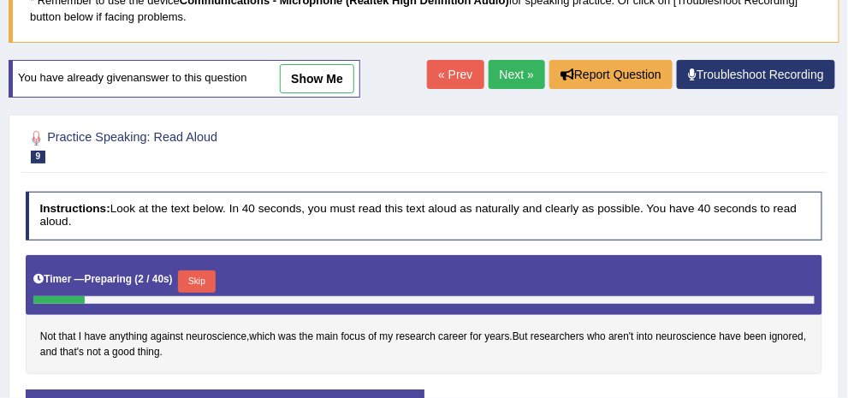
click at [501, 89] on link "Next »" at bounding box center [517, 74] width 56 height 29
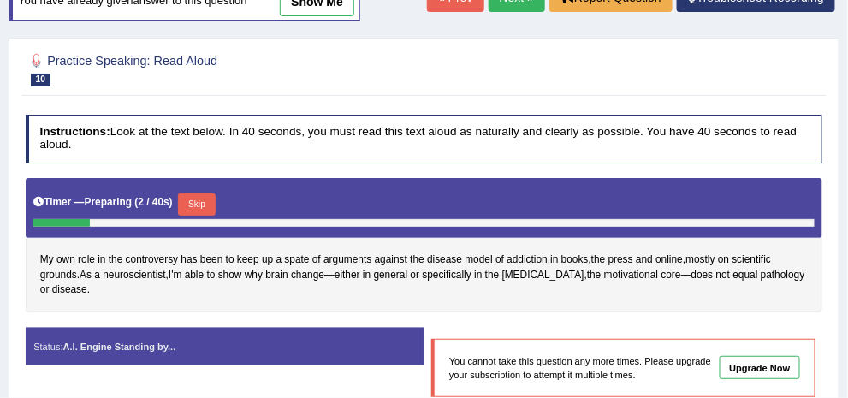
scroll to position [205, 0]
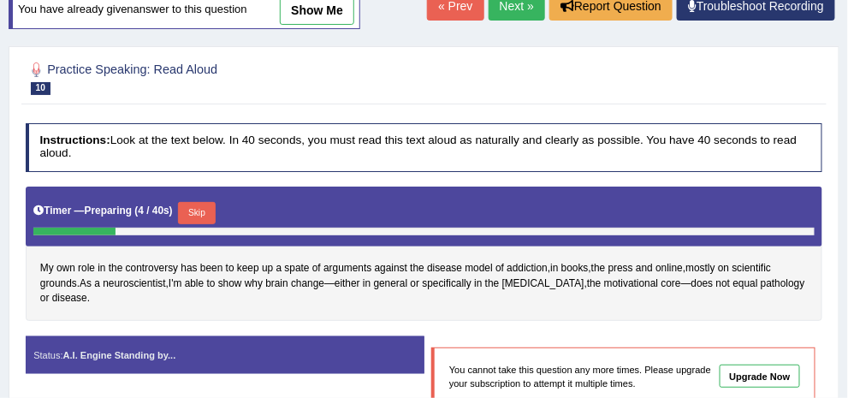
click at [515, 21] on link "Next »" at bounding box center [517, 5] width 56 height 29
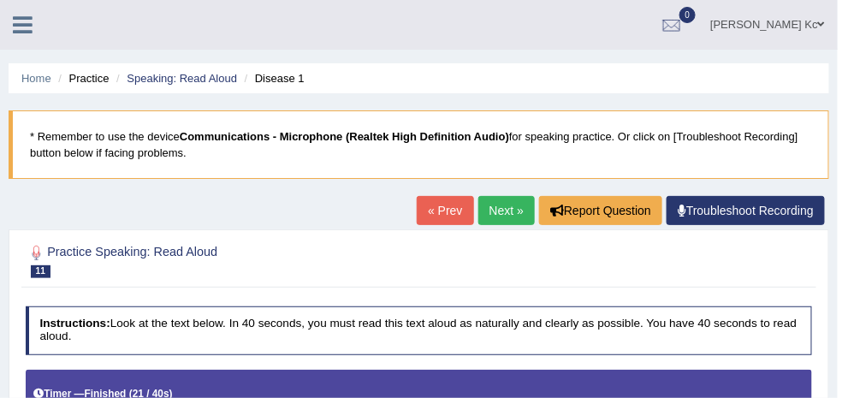
click at [510, 205] on link "Next »" at bounding box center [506, 210] width 56 height 29
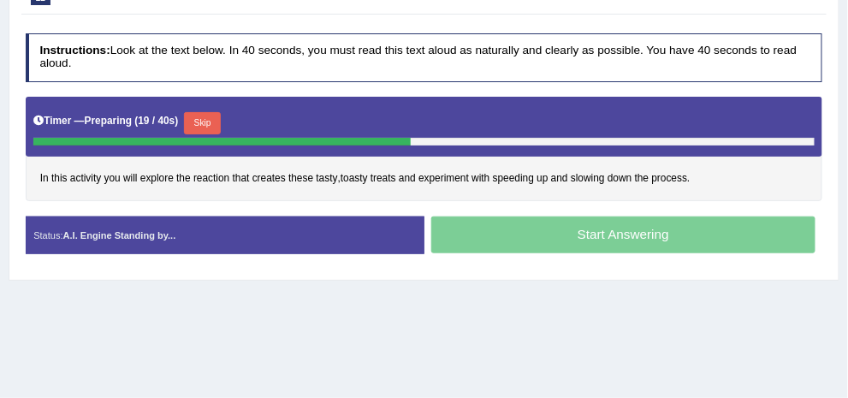
click at [221, 119] on button "Skip" at bounding box center [202, 123] width 37 height 22
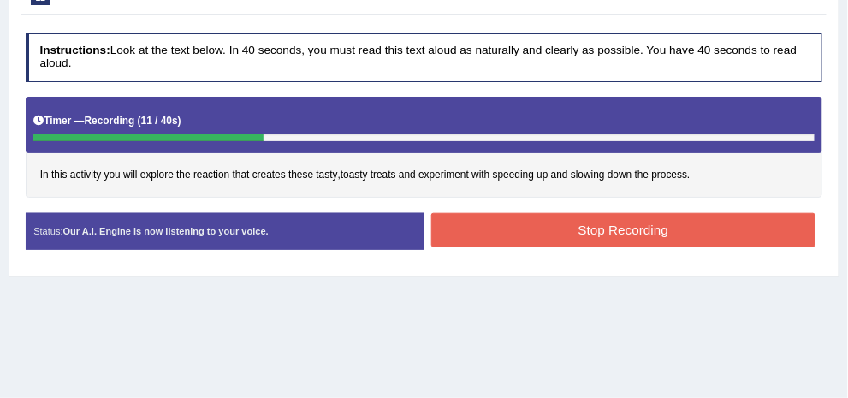
click at [627, 242] on button "Stop Recording" at bounding box center [623, 229] width 384 height 33
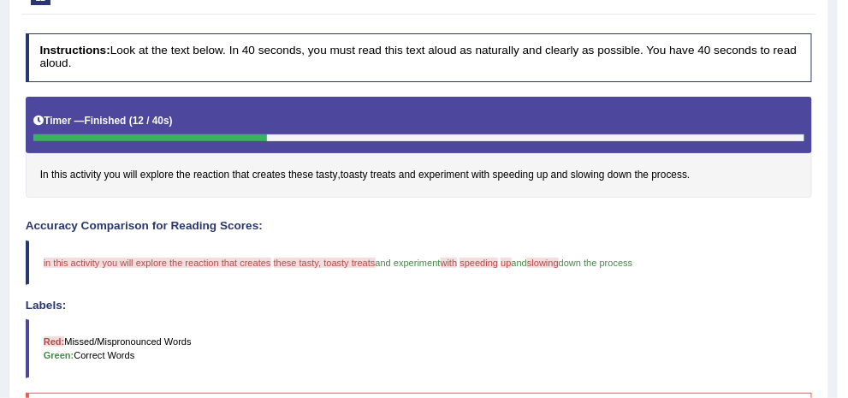
drag, startPoint x: 379, startPoint y: 354, endPoint x: 371, endPoint y: 359, distance: 10.0
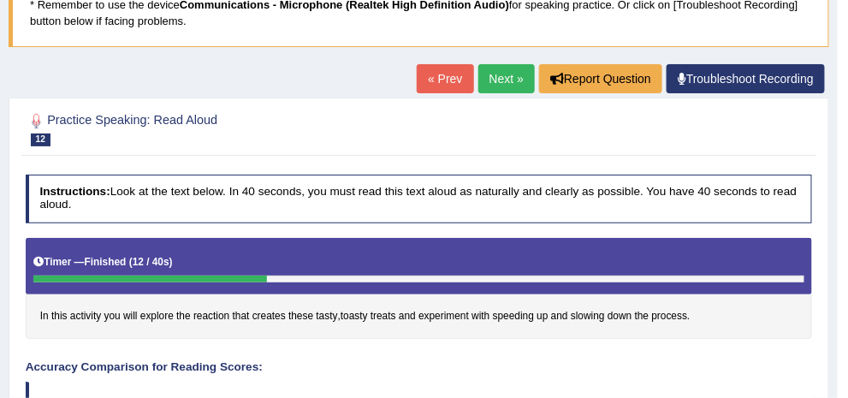
scroll to position [68, 0]
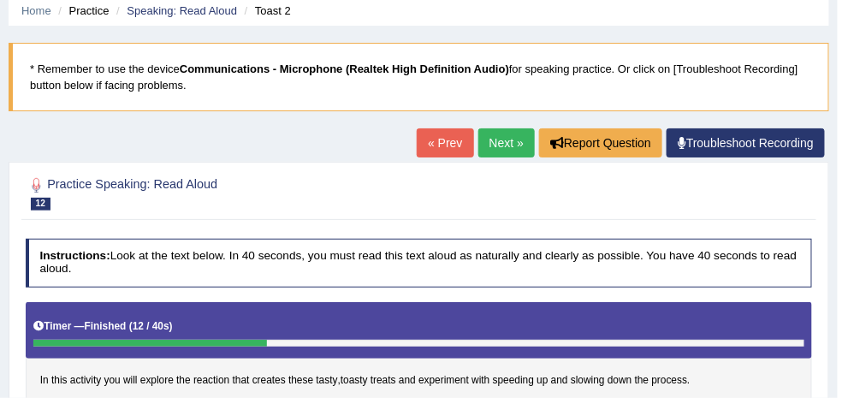
click at [519, 141] on link "Next »" at bounding box center [506, 142] width 56 height 29
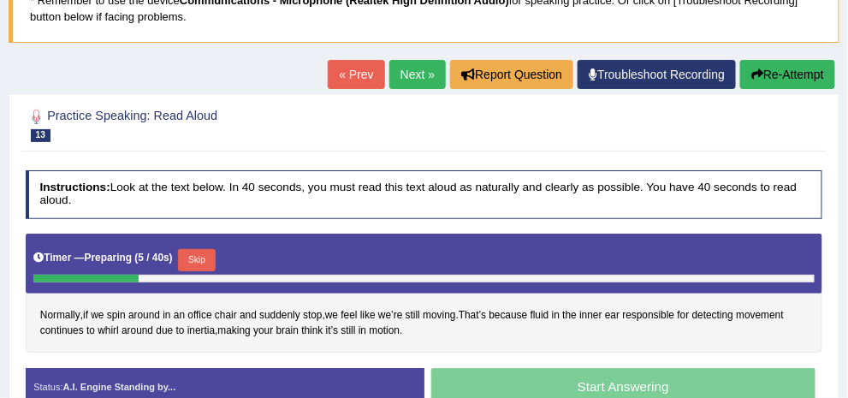
scroll to position [205, 0]
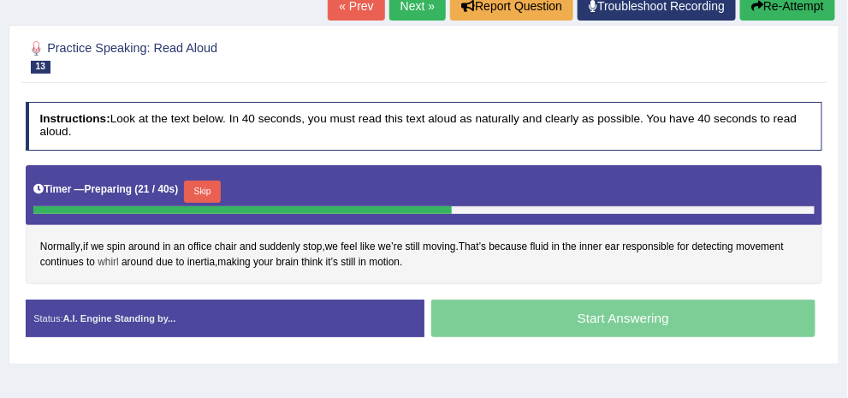
click at [118, 262] on span "whirl" at bounding box center [108, 262] width 21 height 15
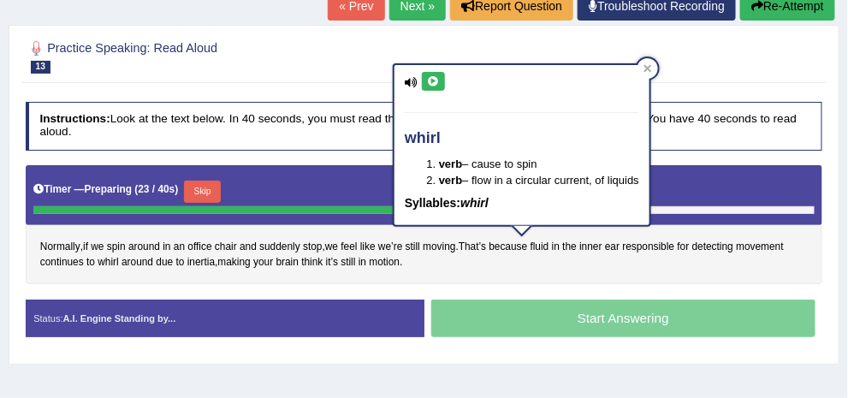
click at [440, 84] on button at bounding box center [433, 81] width 23 height 19
click at [649, 68] on icon at bounding box center [649, 69] width 8 height 8
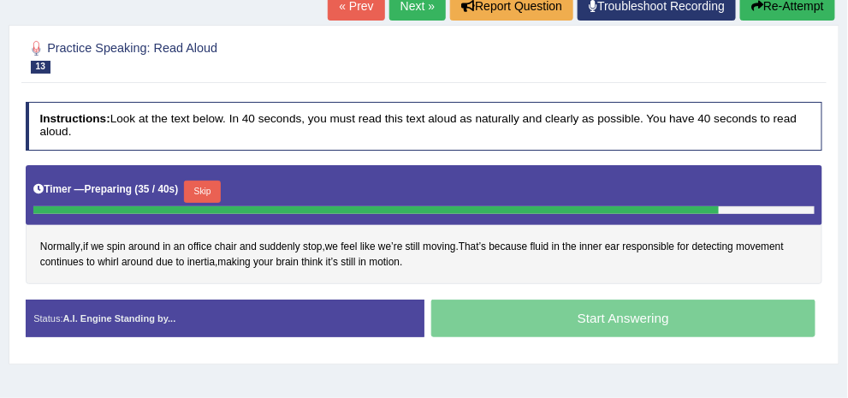
click at [221, 193] on button "Skip" at bounding box center [202, 192] width 37 height 22
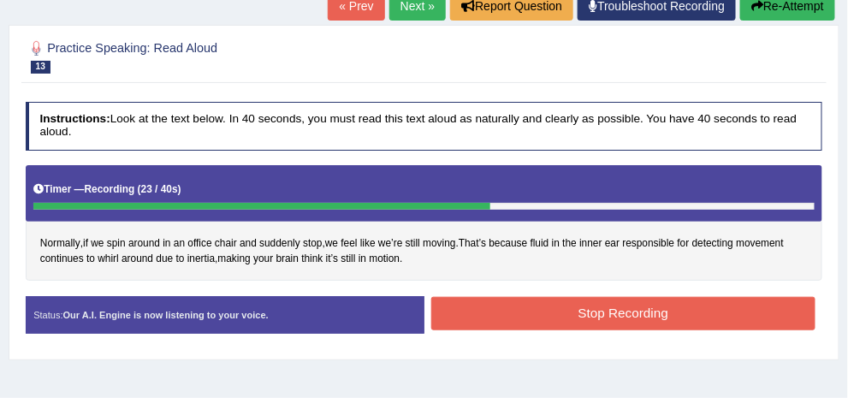
click at [638, 330] on button "Stop Recording" at bounding box center [623, 313] width 384 height 33
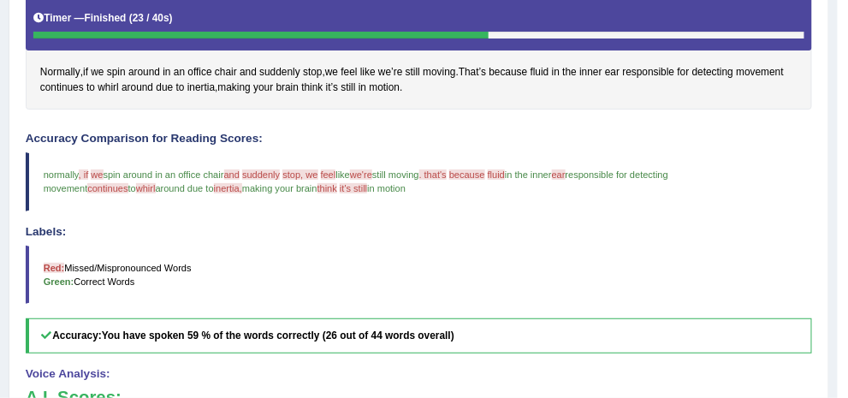
scroll to position [342, 0]
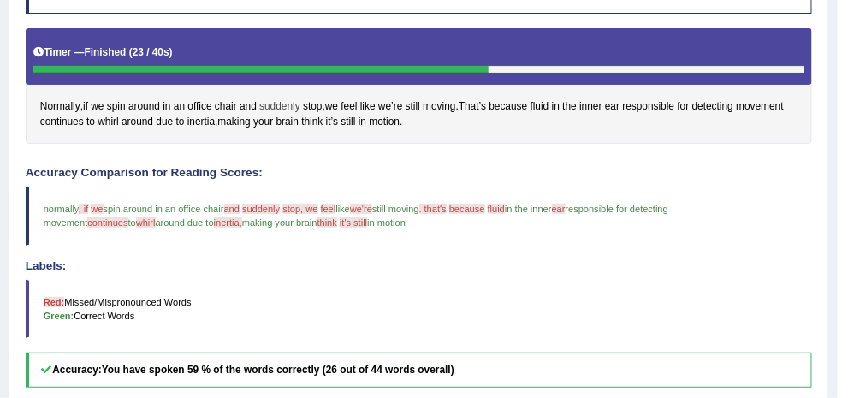
click at [300, 104] on span "suddenly" at bounding box center [279, 106] width 41 height 15
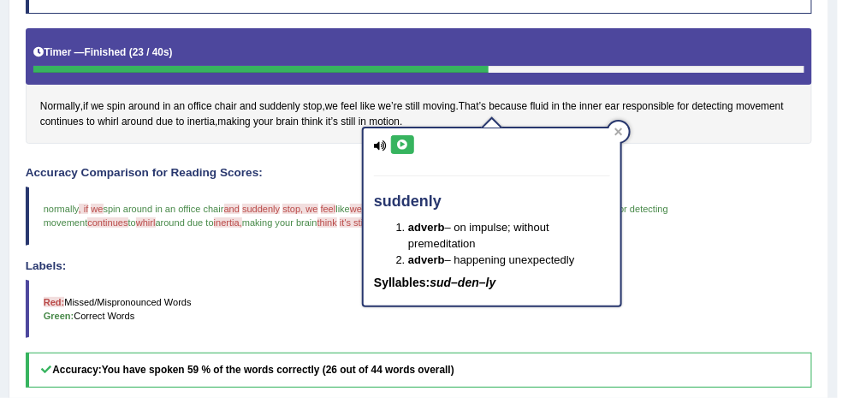
click at [407, 148] on button at bounding box center [402, 144] width 23 height 19
click at [616, 129] on icon at bounding box center [619, 132] width 8 height 8
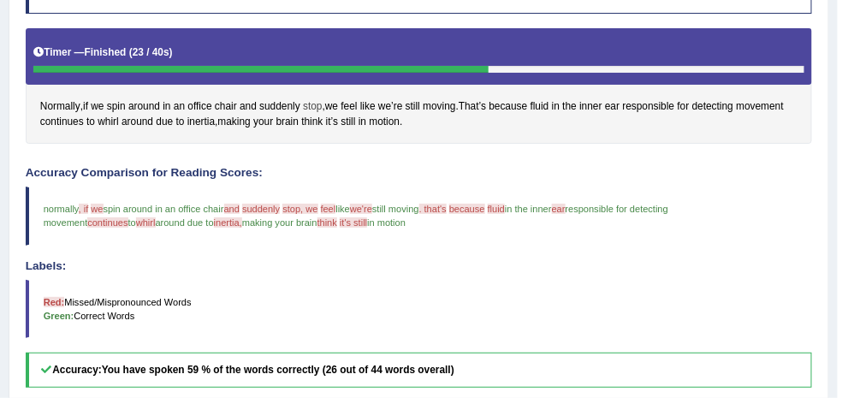
click at [322, 100] on span "stop" at bounding box center [312, 106] width 19 height 15
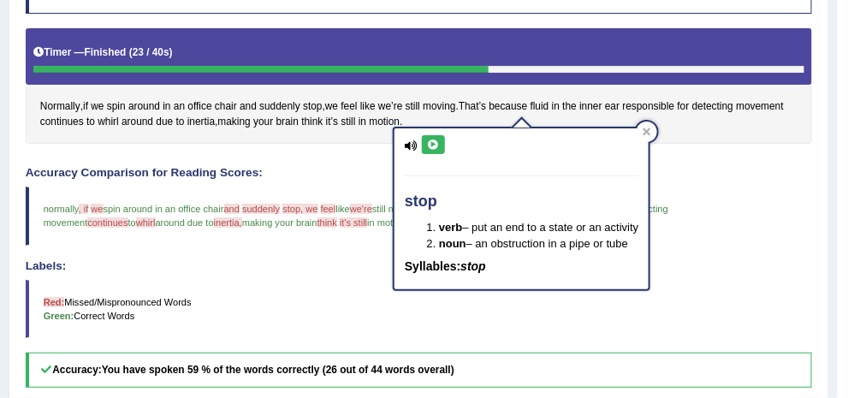
click at [449, 140] on div "stop verb – put an end to a state or an activity noun – an obstruction in a pip…" at bounding box center [522, 208] width 254 height 160
click at [437, 146] on icon at bounding box center [433, 145] width 13 height 10
click at [649, 128] on icon at bounding box center [647, 132] width 9 height 9
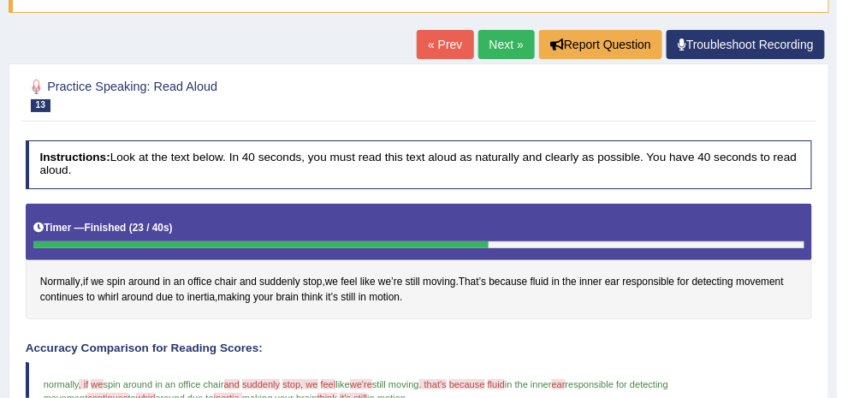
scroll to position [68, 0]
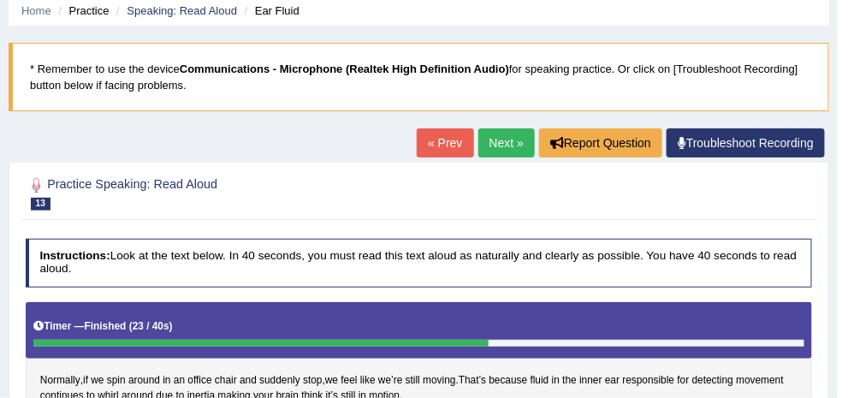
click at [500, 144] on link "Next »" at bounding box center [506, 142] width 56 height 29
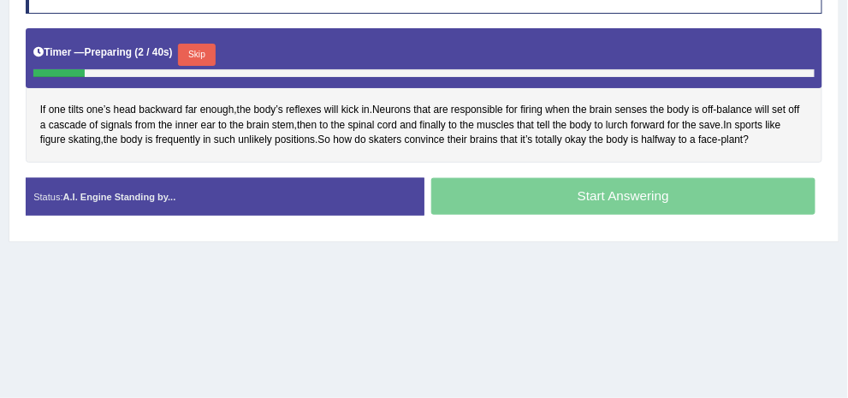
scroll to position [273, 0]
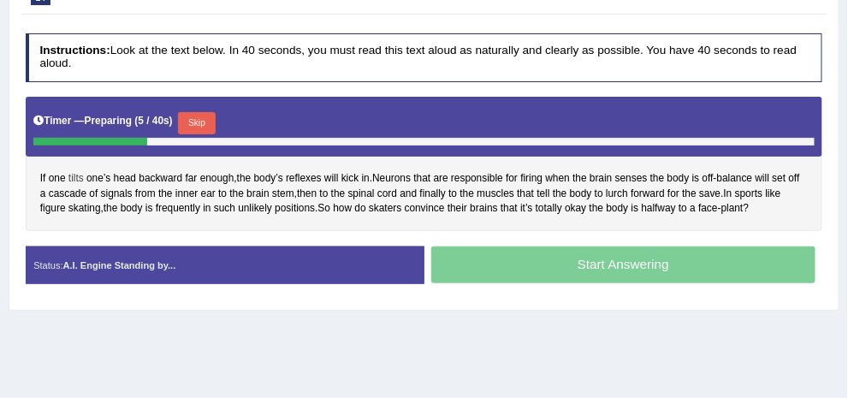
click at [84, 179] on span "tilts" at bounding box center [75, 178] width 15 height 15
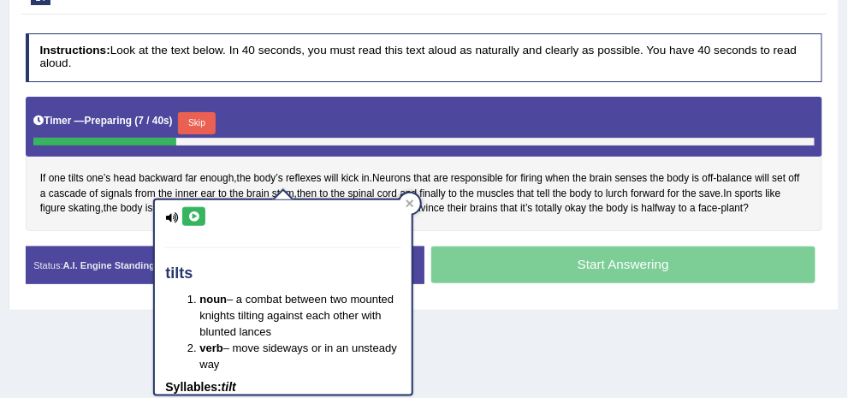
click at [199, 207] on button at bounding box center [193, 216] width 23 height 19
click at [413, 196] on div at bounding box center [410, 203] width 21 height 21
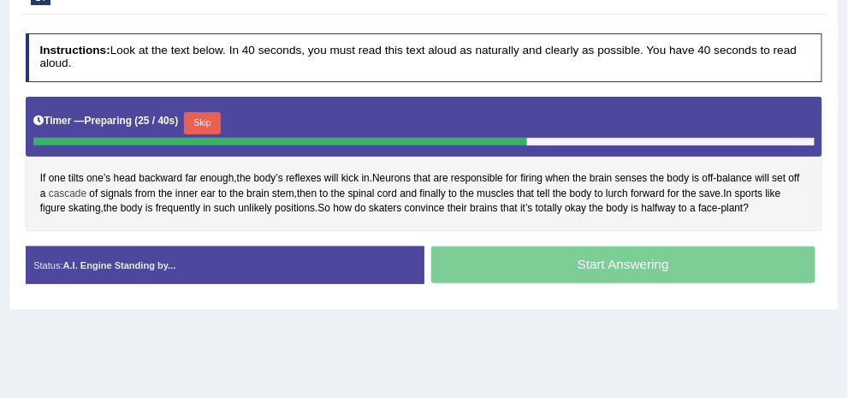
click at [86, 188] on span "cascade" at bounding box center [68, 194] width 38 height 15
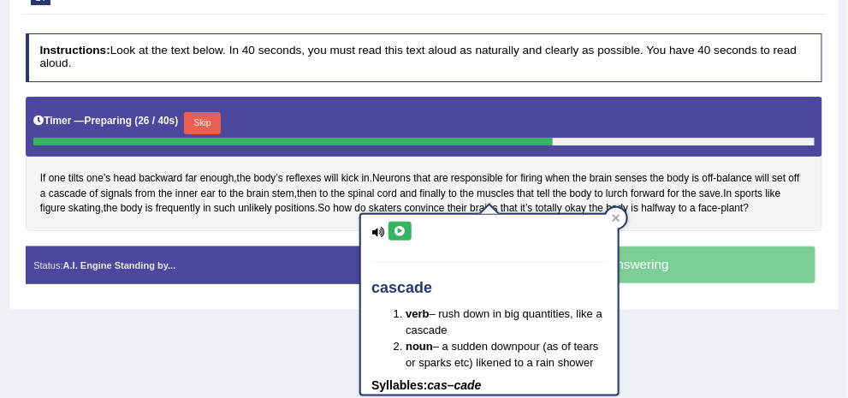
click at [394, 222] on button at bounding box center [400, 231] width 23 height 19
click at [613, 216] on icon at bounding box center [616, 218] width 9 height 9
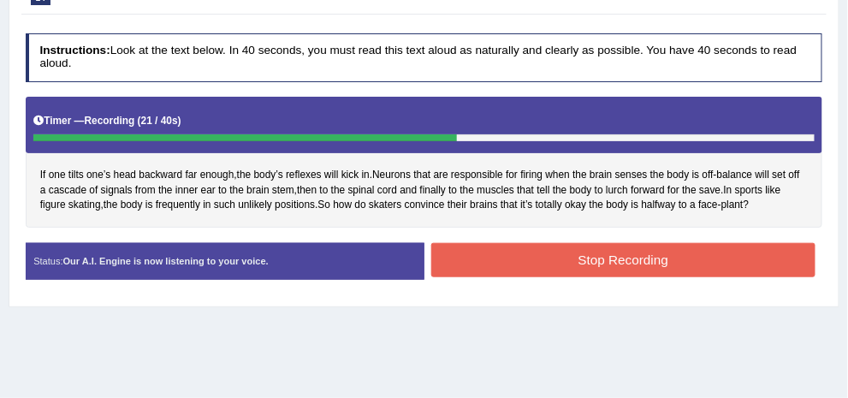
click at [680, 276] on button "Stop Recording" at bounding box center [623, 259] width 384 height 33
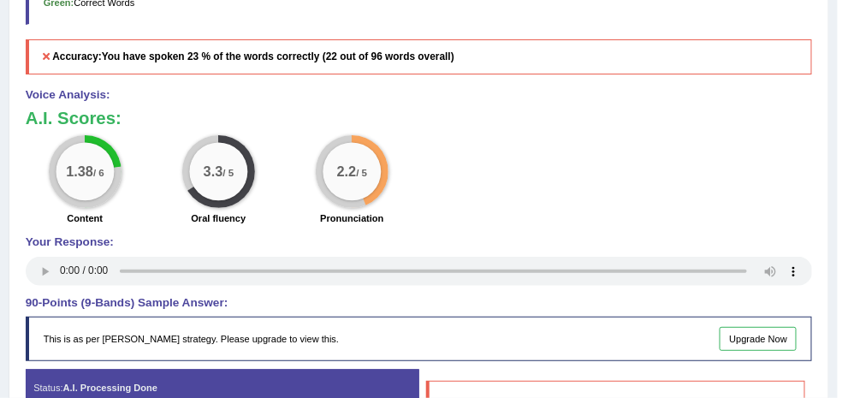
scroll to position [410, 0]
